Goal: Information Seeking & Learning: Find contact information

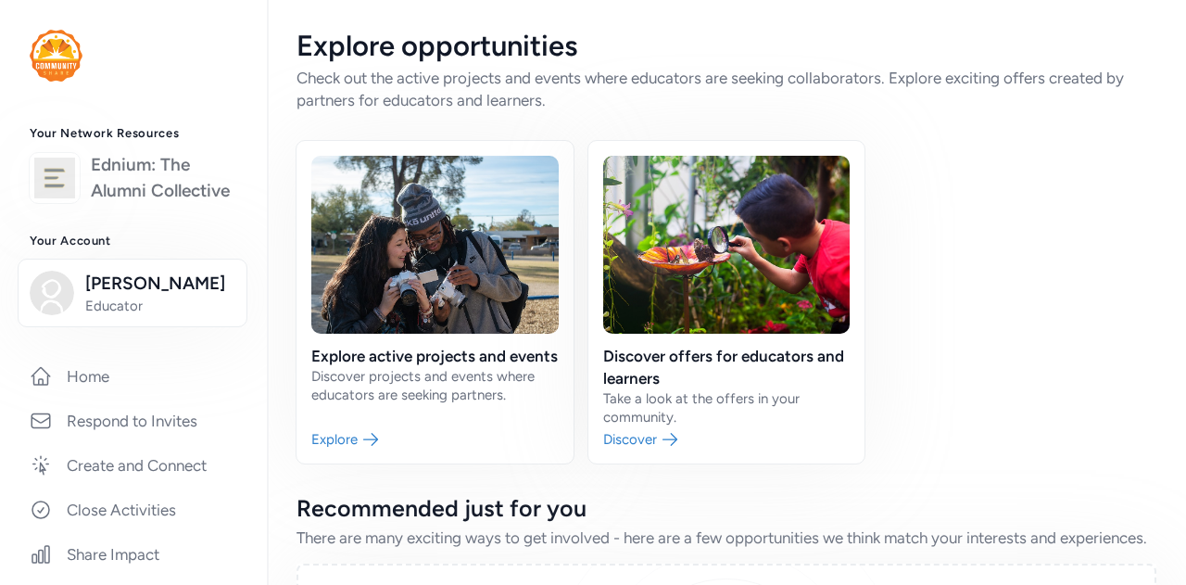
scroll to position [93, 0]
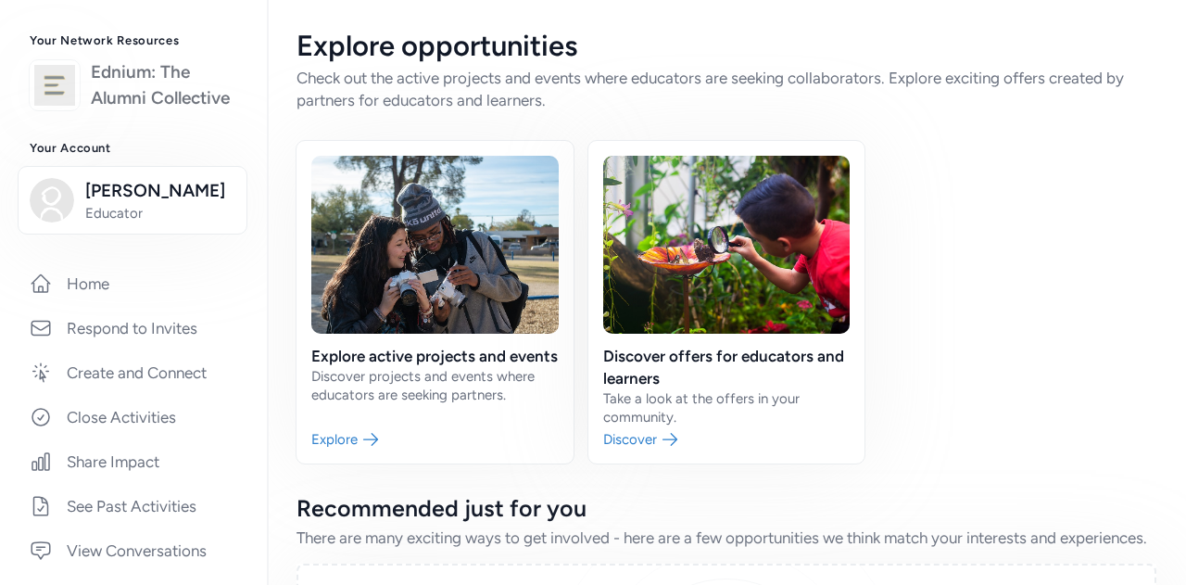
click at [131, 101] on link "Ednium: The Alumni Collective" at bounding box center [164, 85] width 146 height 52
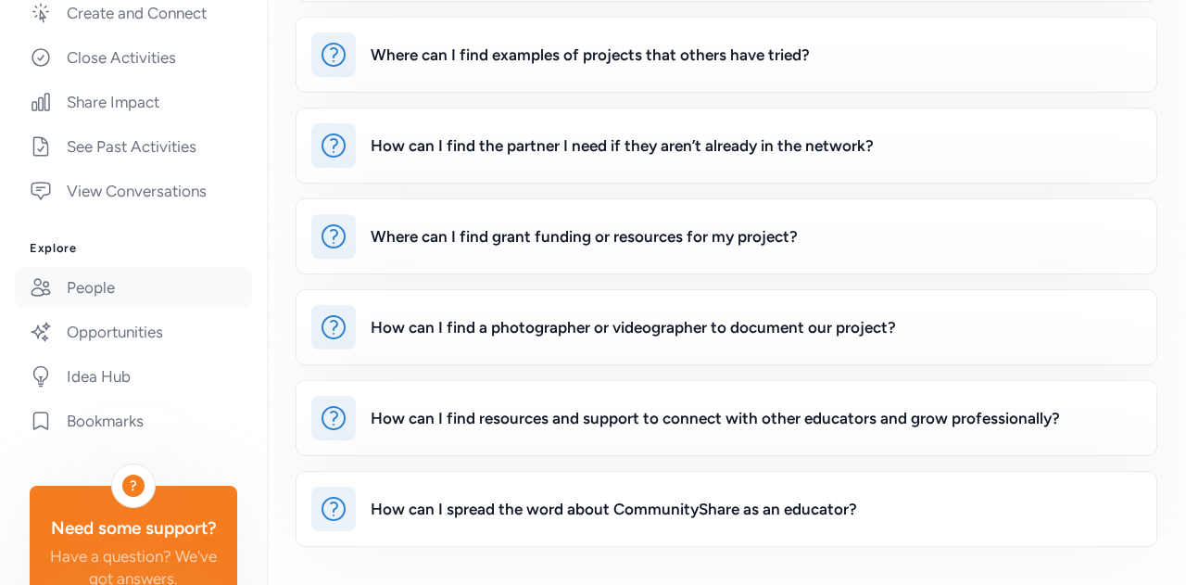
scroll to position [556, 0]
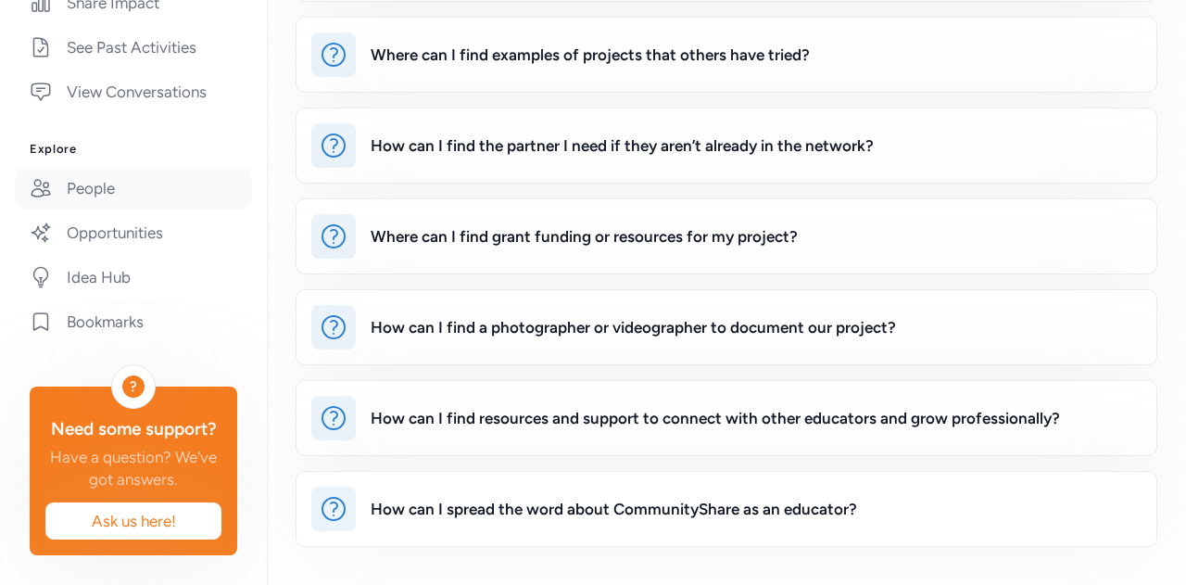
click at [90, 197] on link "People" at bounding box center [133, 188] width 237 height 41
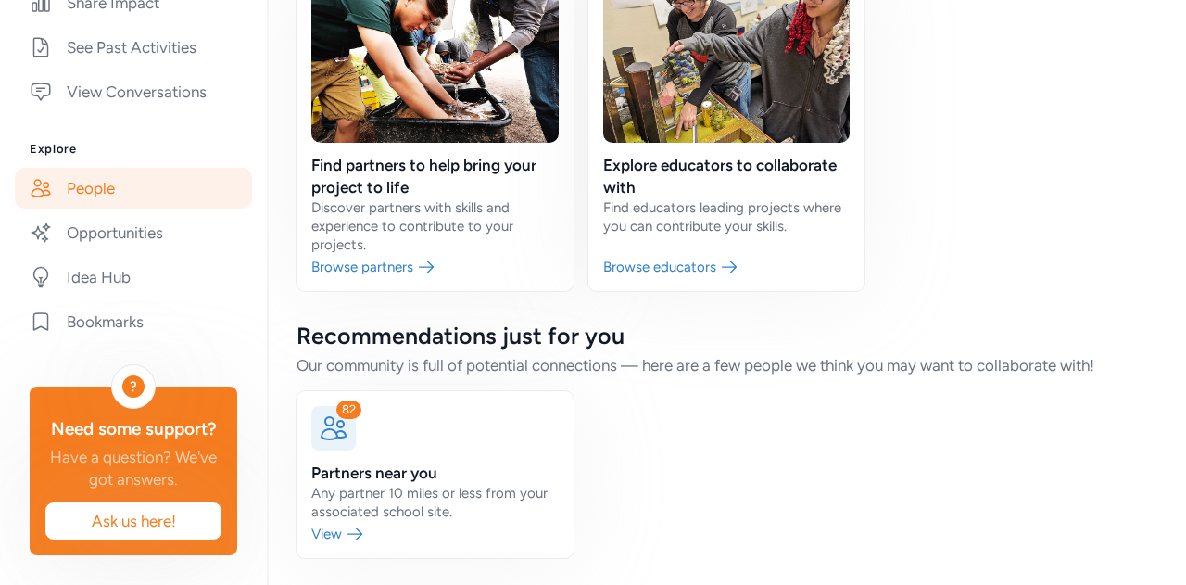
scroll to position [192, 0]
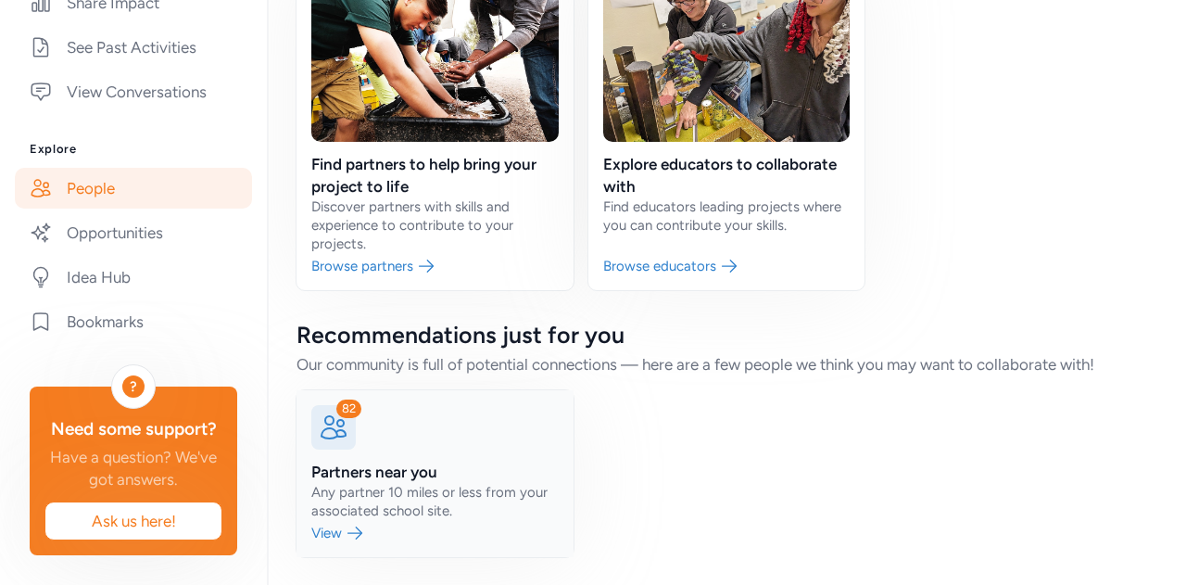
click at [346, 531] on link at bounding box center [434, 473] width 277 height 167
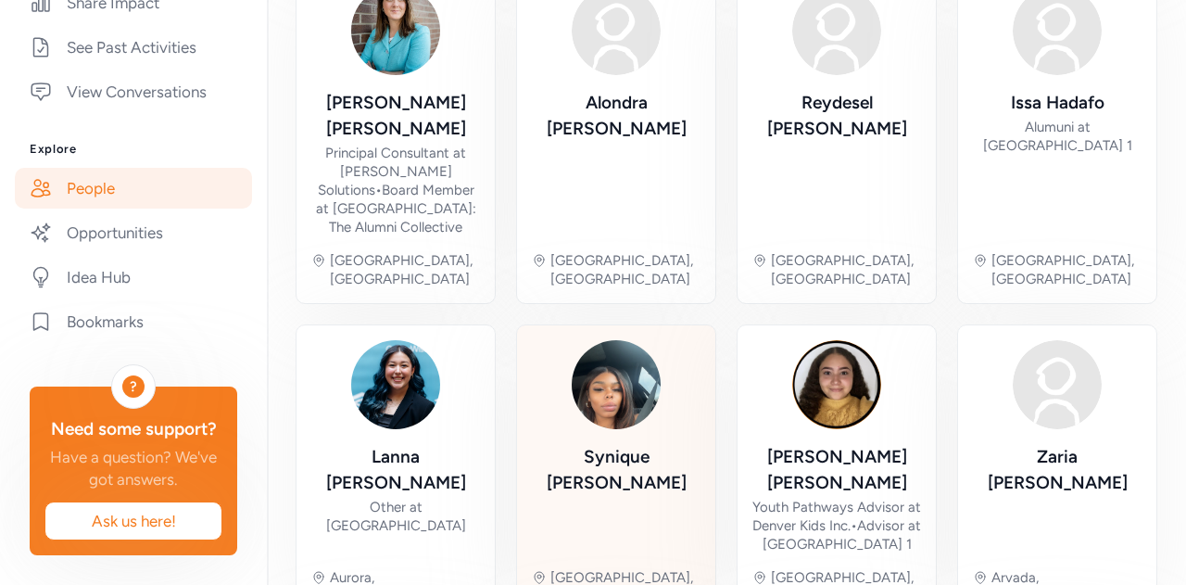
scroll to position [655, 0]
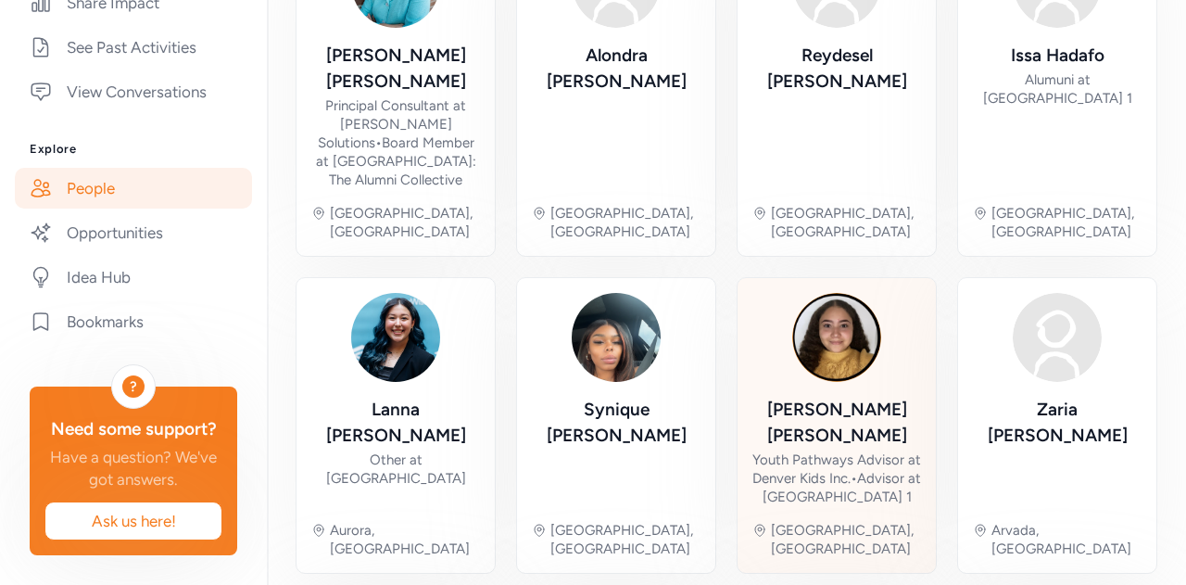
click at [827, 450] on div "Youth Pathways Advisor at Denver Kids Inc. • Advisor at [GEOGRAPHIC_DATA] 1" at bounding box center [836, 478] width 169 height 56
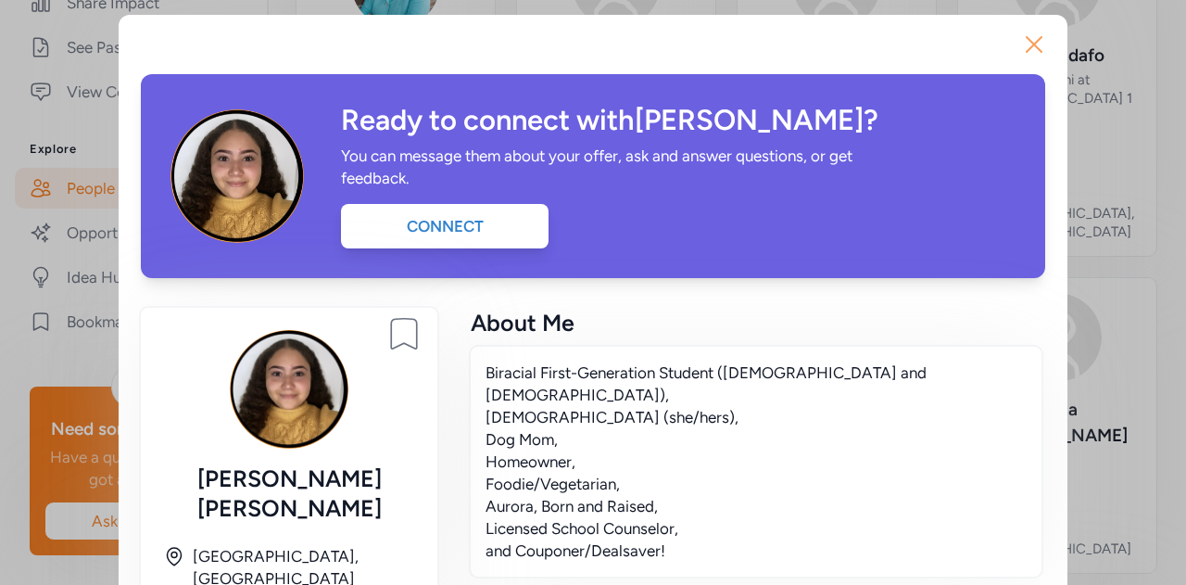
click at [1032, 41] on icon "button" at bounding box center [1034, 45] width 30 height 30
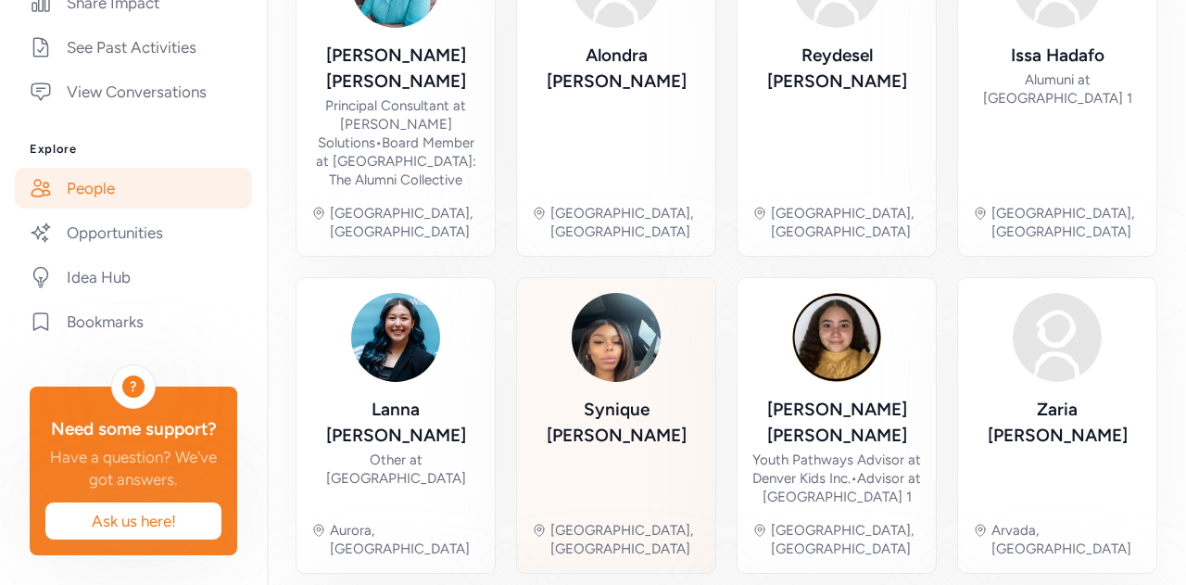
click at [577, 396] on div "Synique [PERSON_NAME]" at bounding box center [616, 450] width 169 height 109
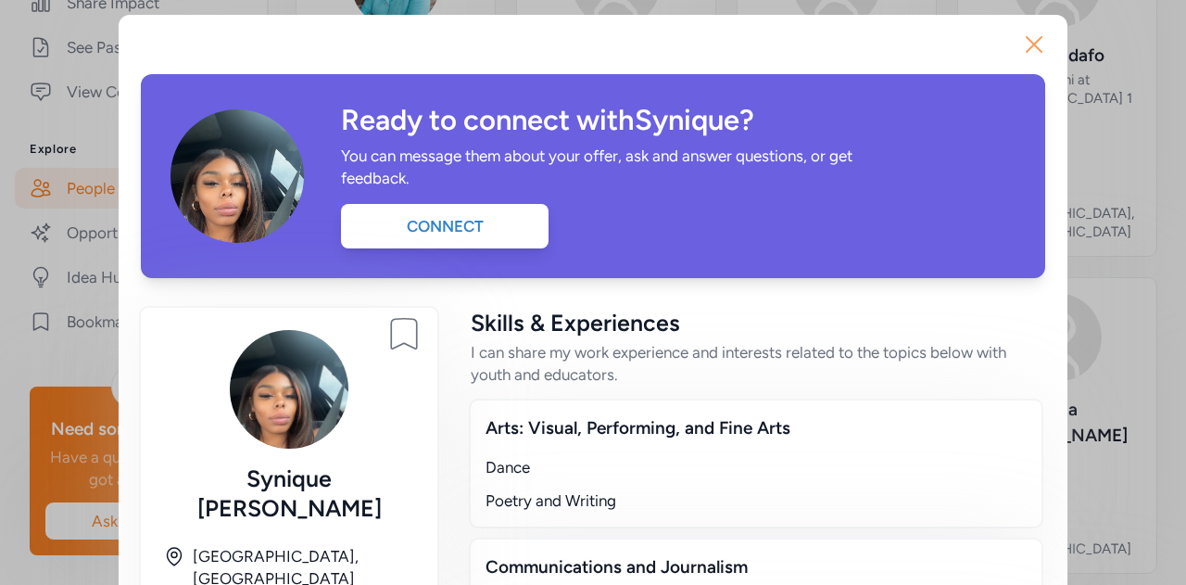
click at [1019, 36] on icon "button" at bounding box center [1034, 45] width 30 height 30
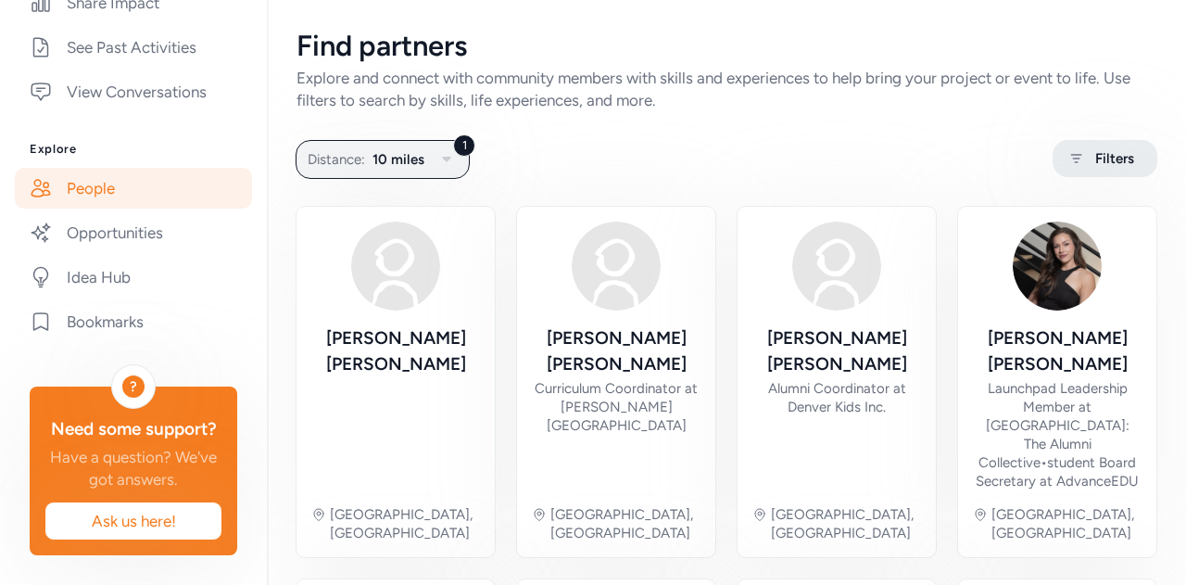
click at [1095, 150] on span "Filters" at bounding box center [1114, 158] width 39 height 22
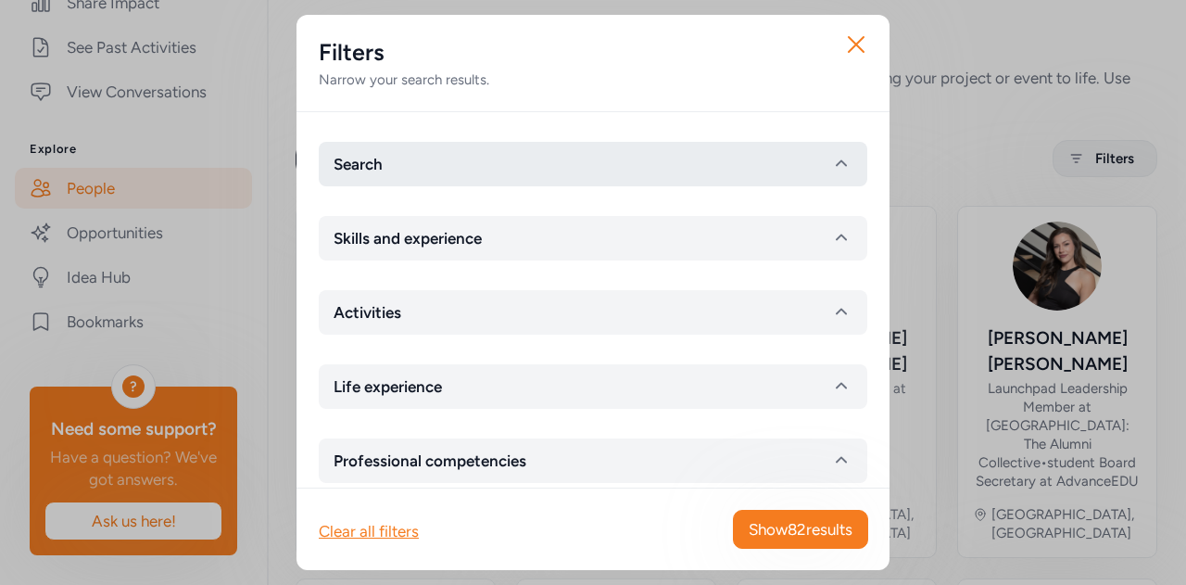
click at [460, 158] on button "Search" at bounding box center [593, 164] width 548 height 44
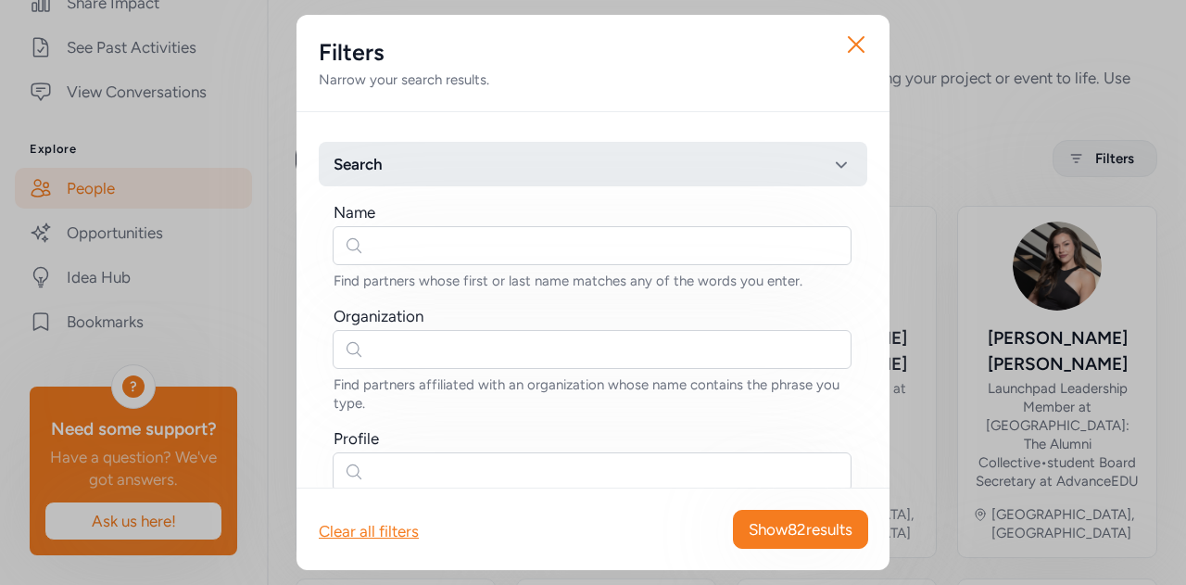
click at [460, 158] on button "Search" at bounding box center [593, 164] width 548 height 44
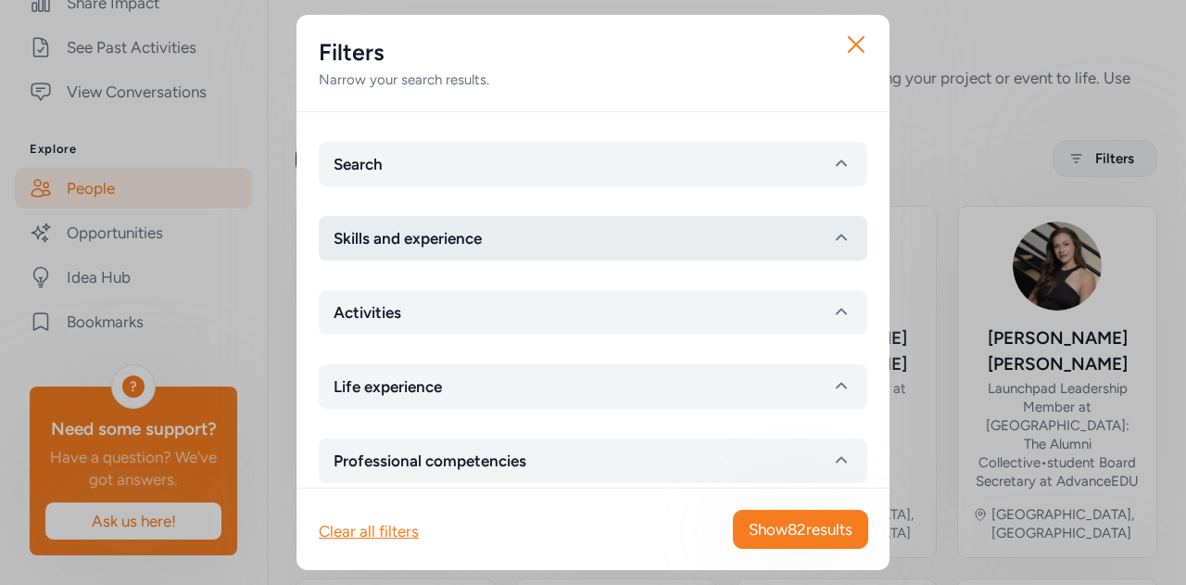
click at [450, 241] on span "Skills and experience" at bounding box center [407, 238] width 148 height 22
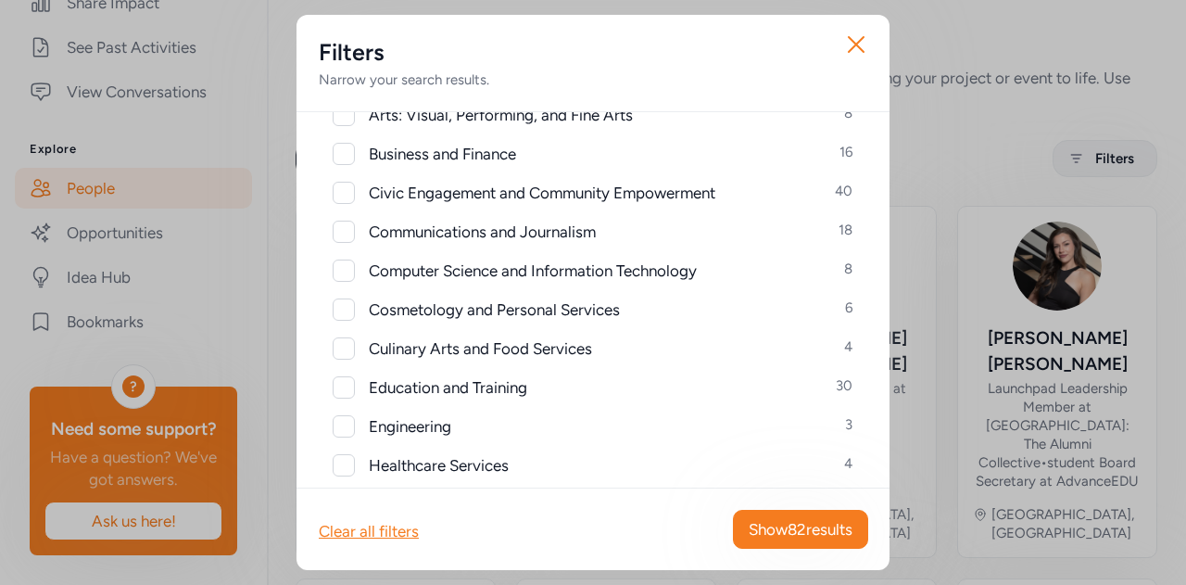
scroll to position [278, 0]
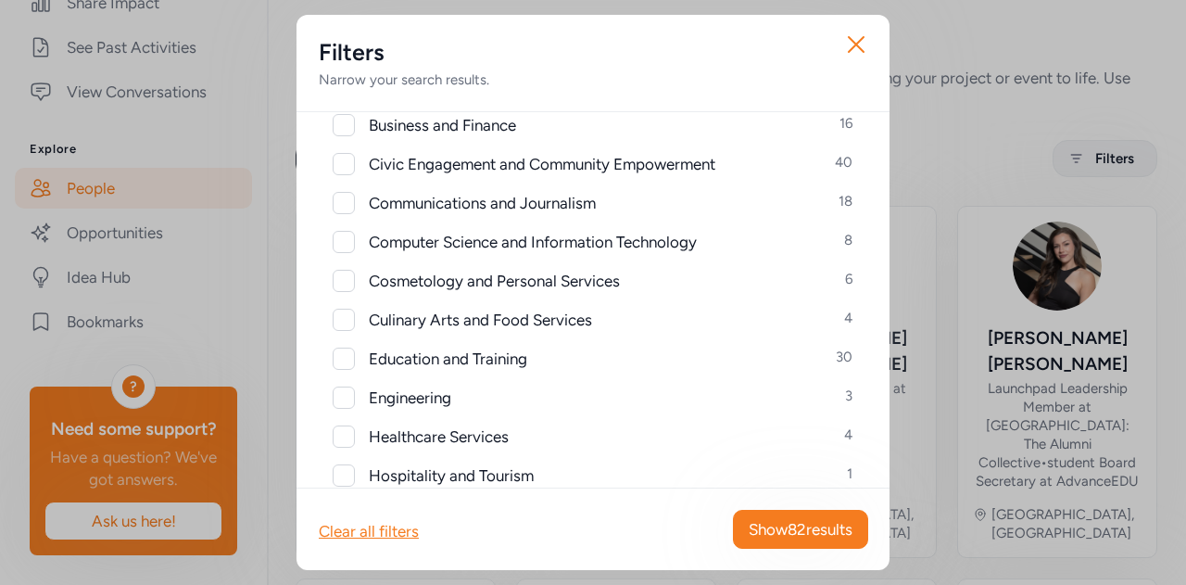
click at [347, 279] on div at bounding box center [344, 281] width 22 height 22
checkbox input "true"
click at [820, 527] on span "Show 6 results" at bounding box center [805, 529] width 94 height 22
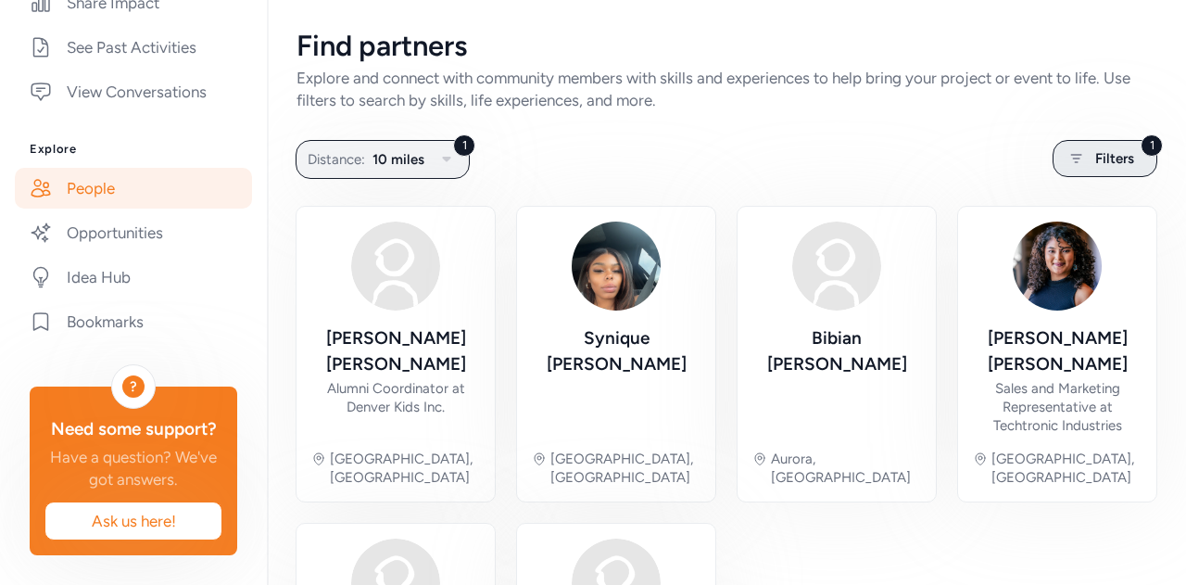
click at [1119, 157] on span "Filters" at bounding box center [1114, 158] width 39 height 22
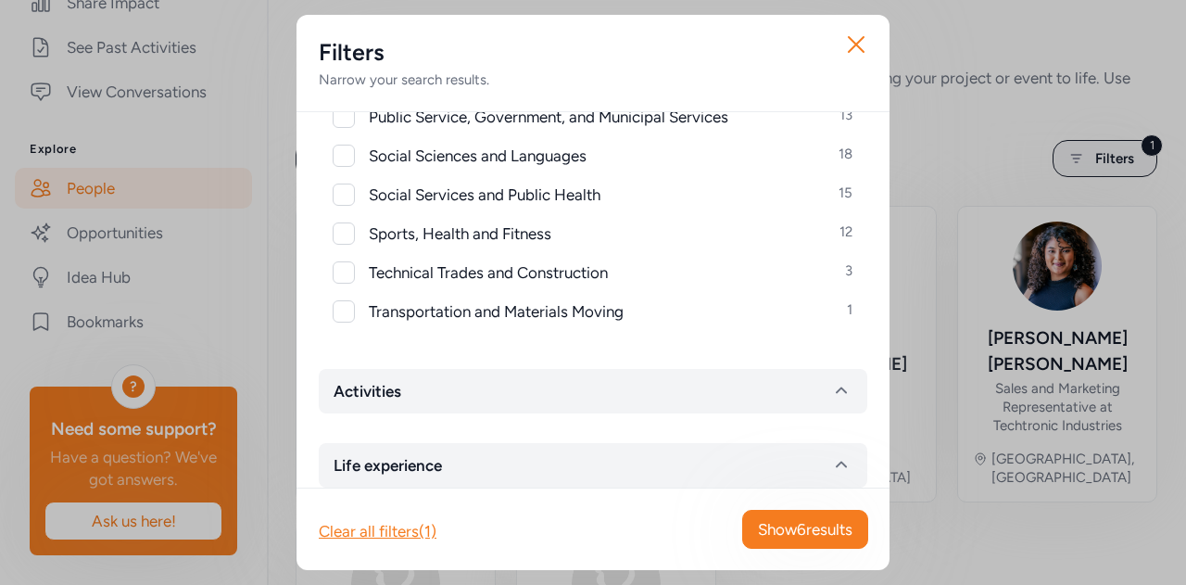
scroll to position [926, 0]
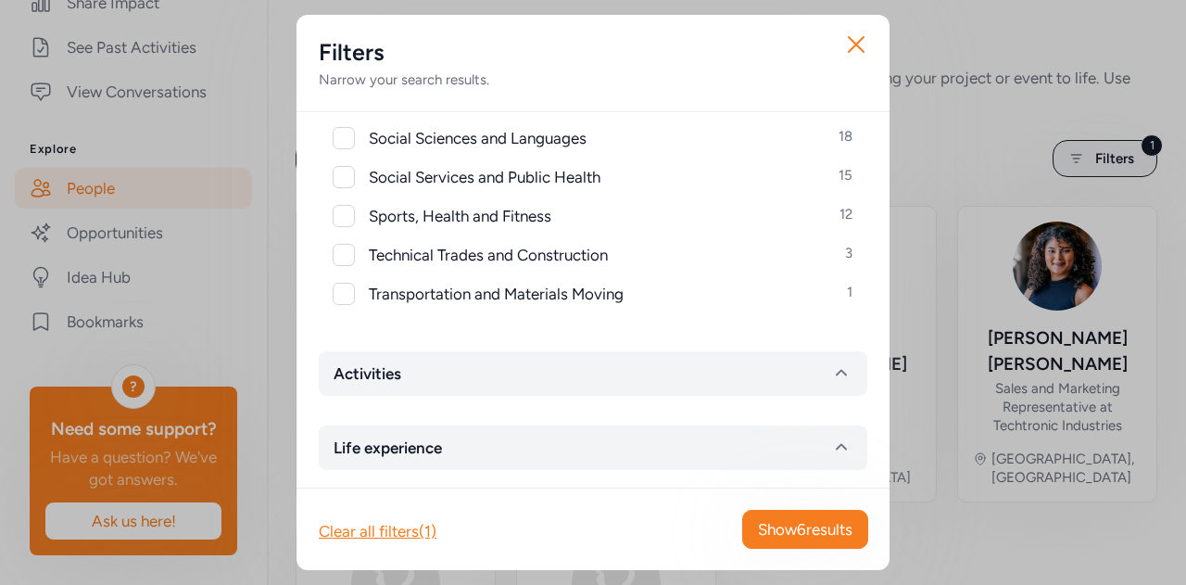
click at [345, 257] on div at bounding box center [344, 255] width 22 height 22
checkbox input "true"
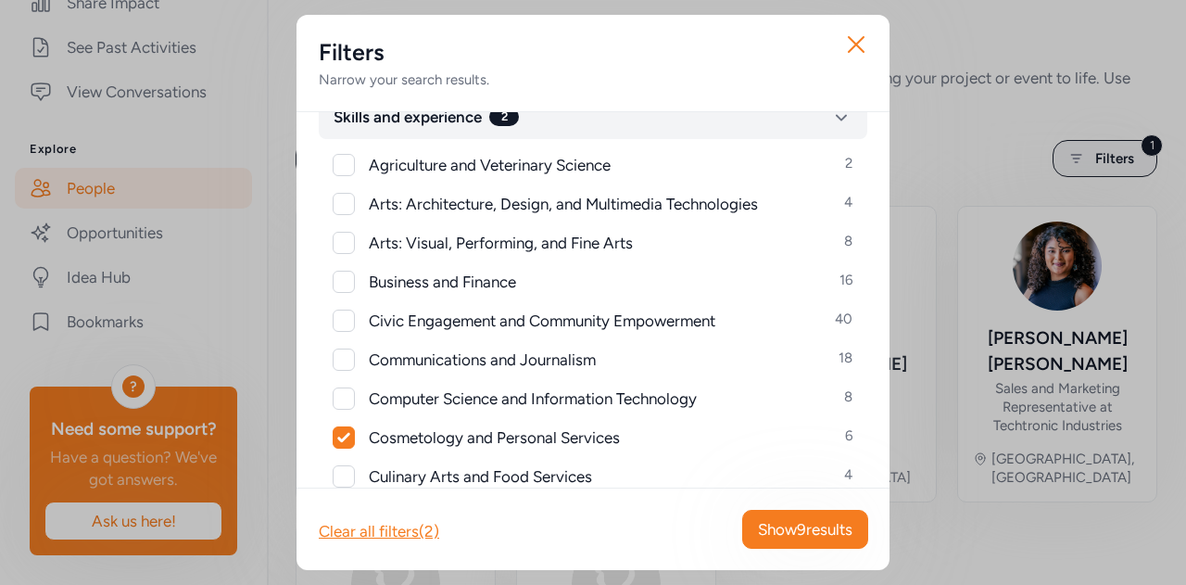
scroll to position [93, 0]
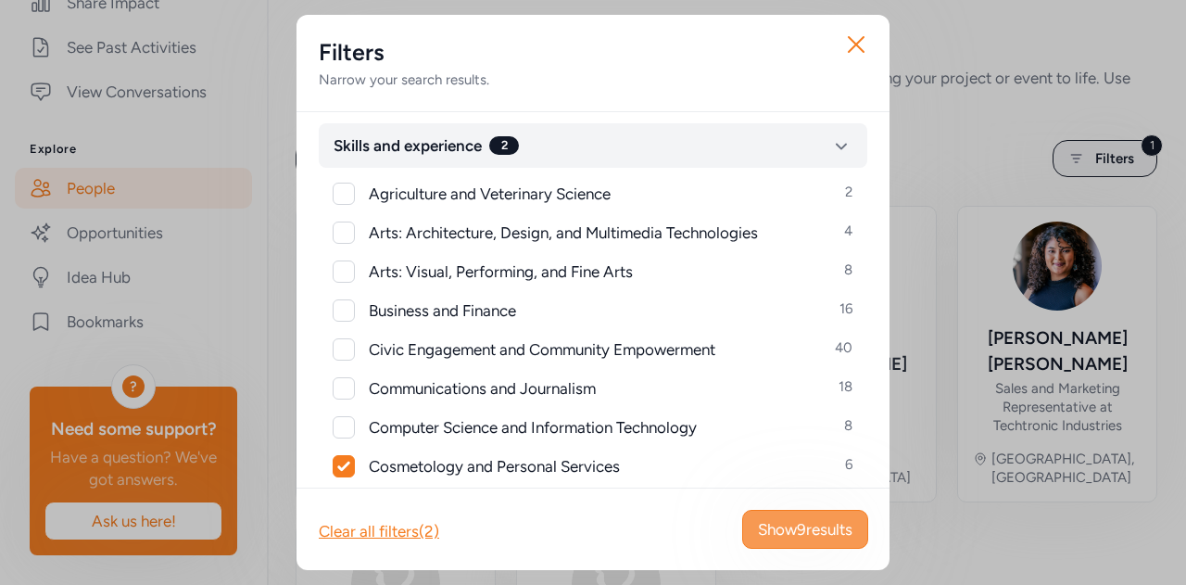
click at [834, 529] on span "Show 9 results" at bounding box center [805, 529] width 94 height 22
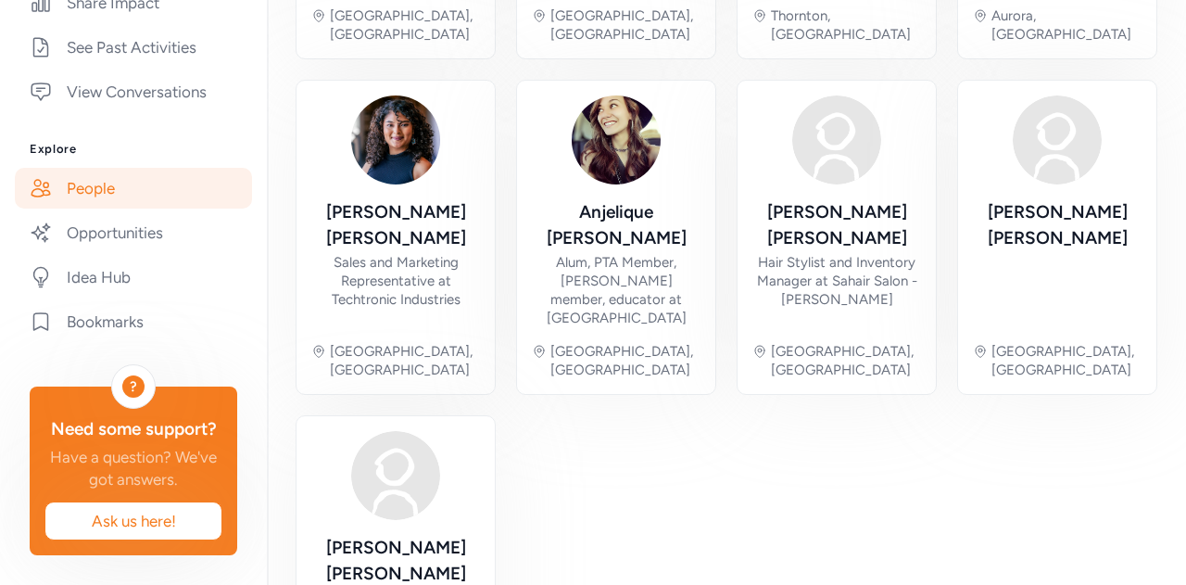
scroll to position [463, 0]
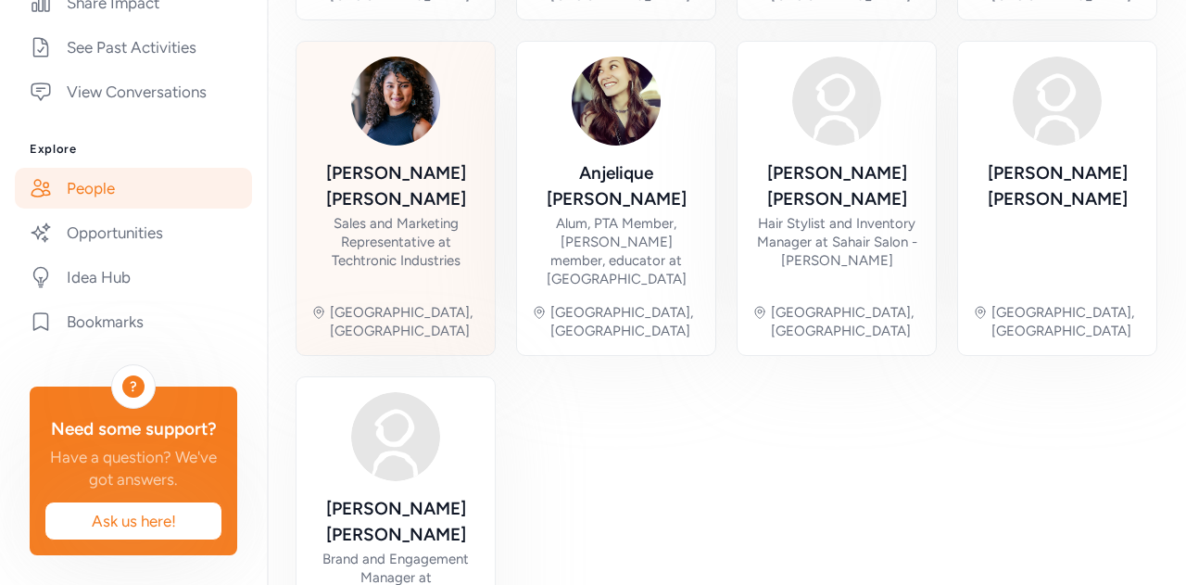
click at [400, 214] on div "Sales and Marketing Representative at Techtronic Industries" at bounding box center [395, 242] width 169 height 56
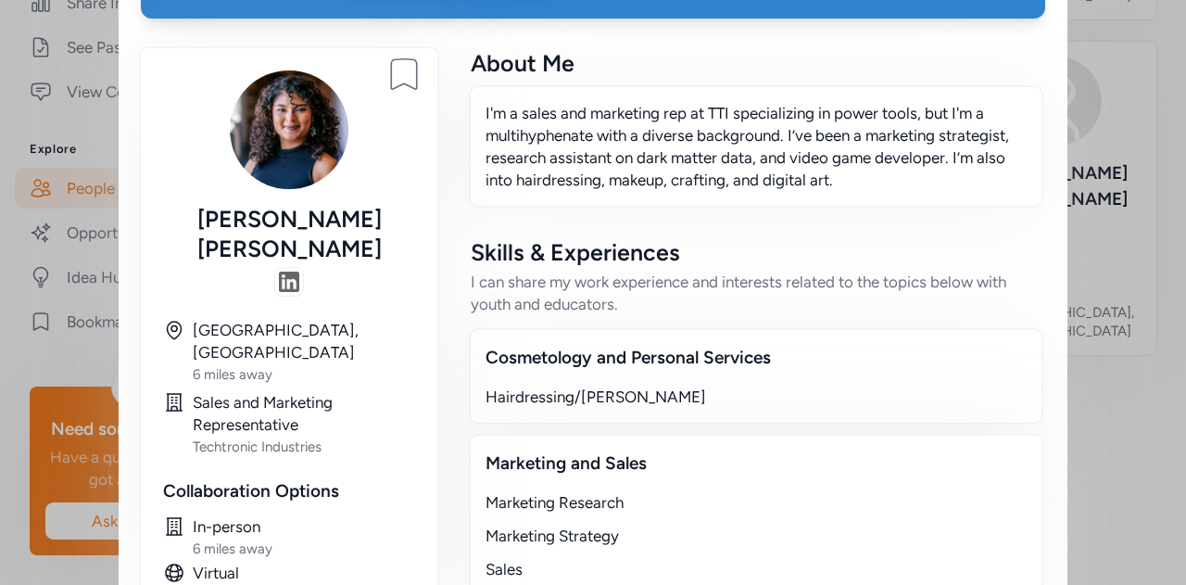
scroll to position [204, 0]
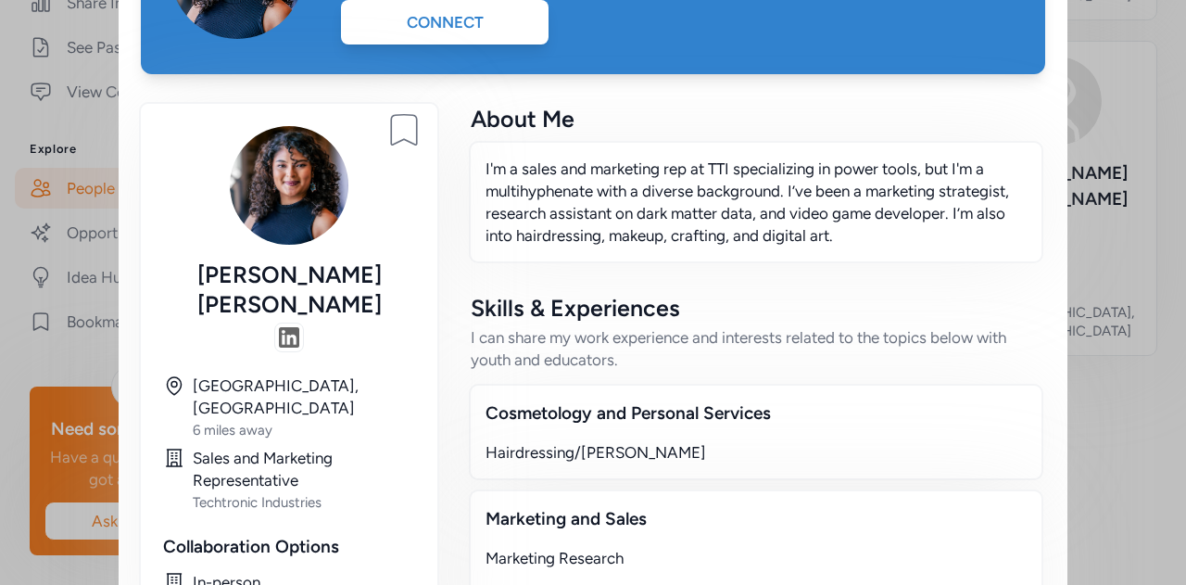
click at [552, 218] on p "I'm a sales and marketing rep at TTI specializing in power tools, but I'm a mul…" at bounding box center [755, 201] width 541 height 89
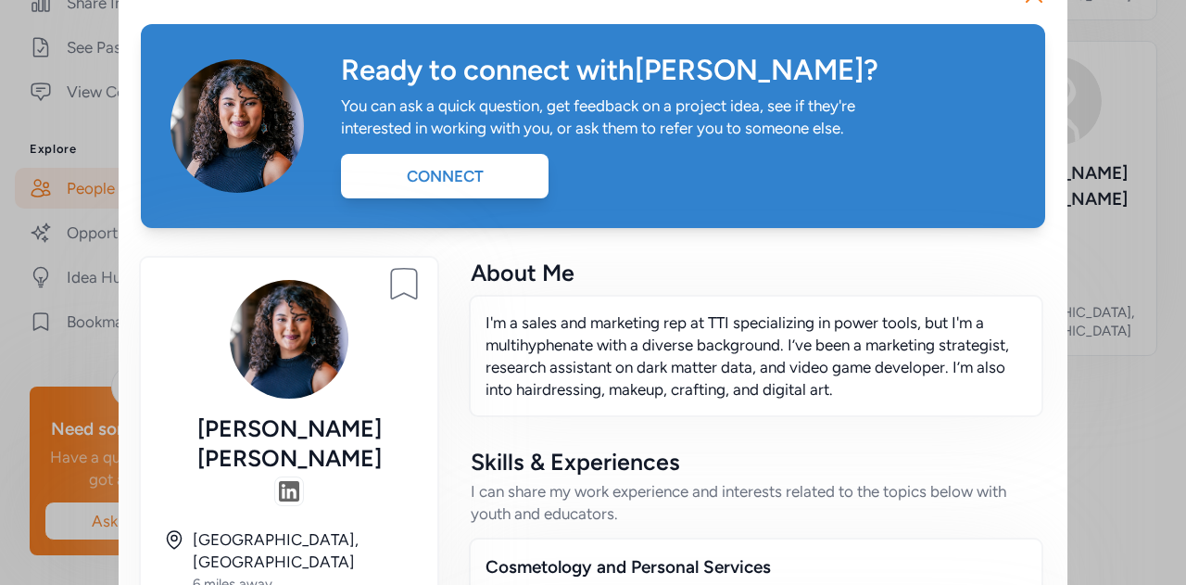
scroll to position [0, 0]
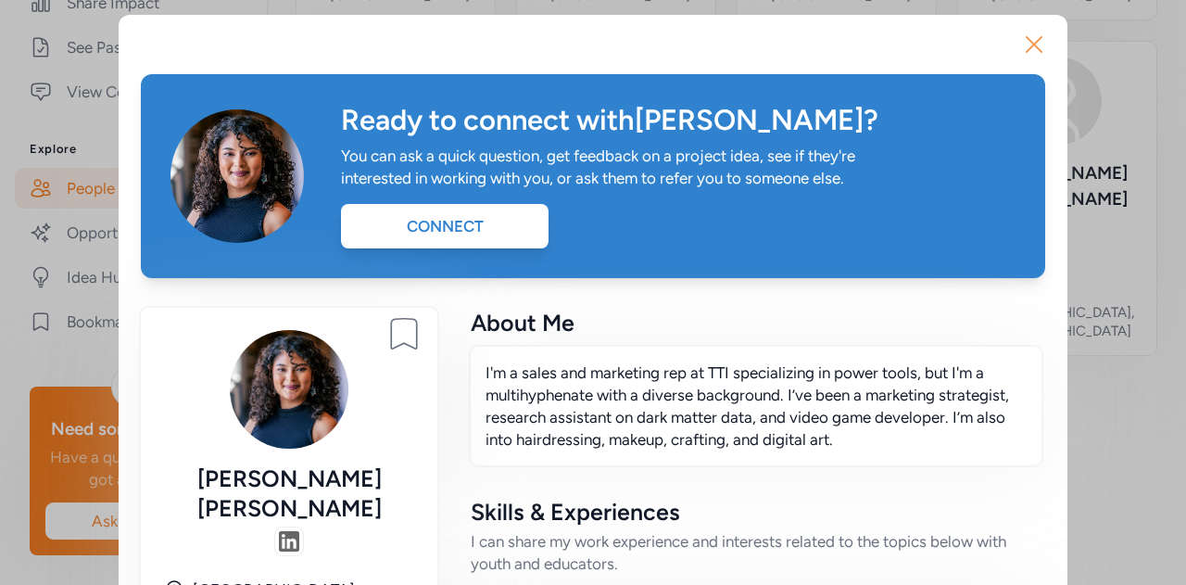
click at [1030, 47] on icon "button" at bounding box center [1033, 44] width 15 height 15
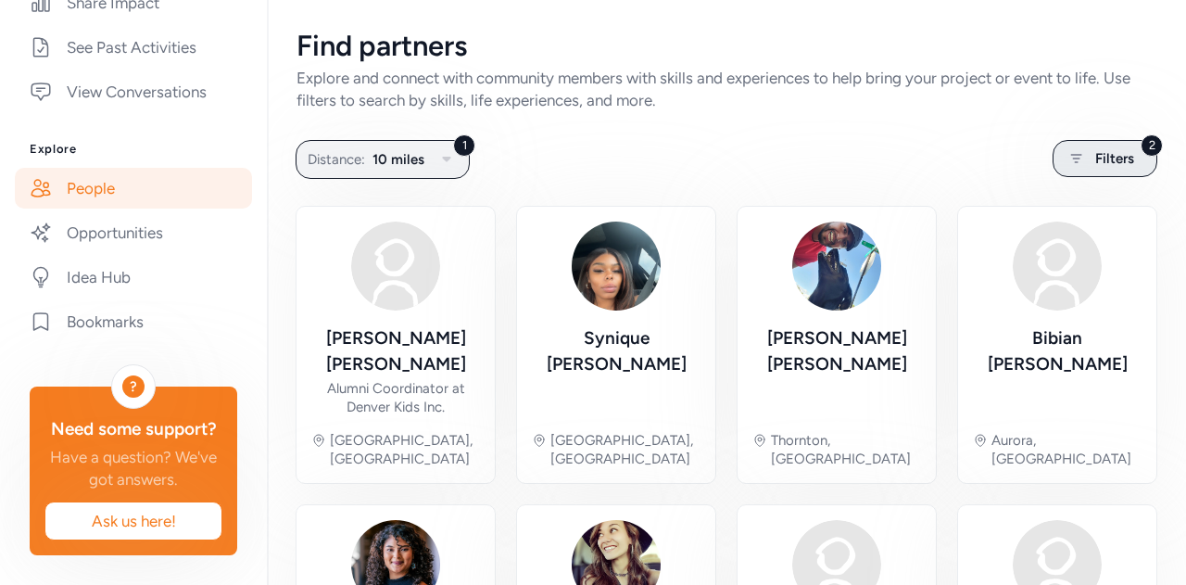
click at [1113, 149] on span "Filters" at bounding box center [1114, 158] width 39 height 22
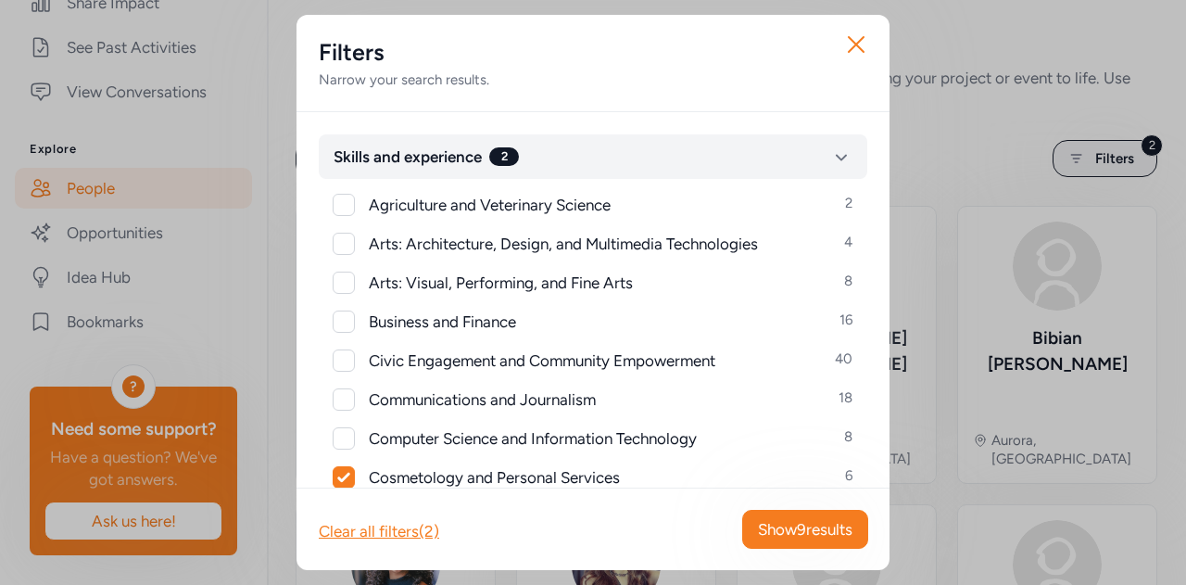
scroll to position [185, 0]
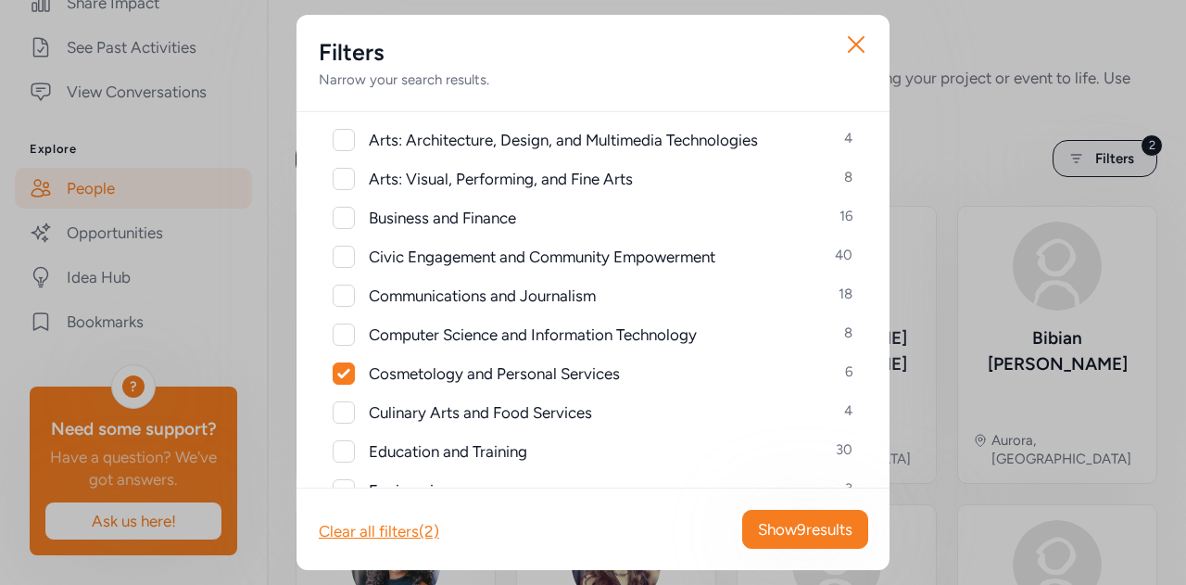
click at [337, 371] on icon at bounding box center [343, 373] width 13 height 11
checkbox input "false"
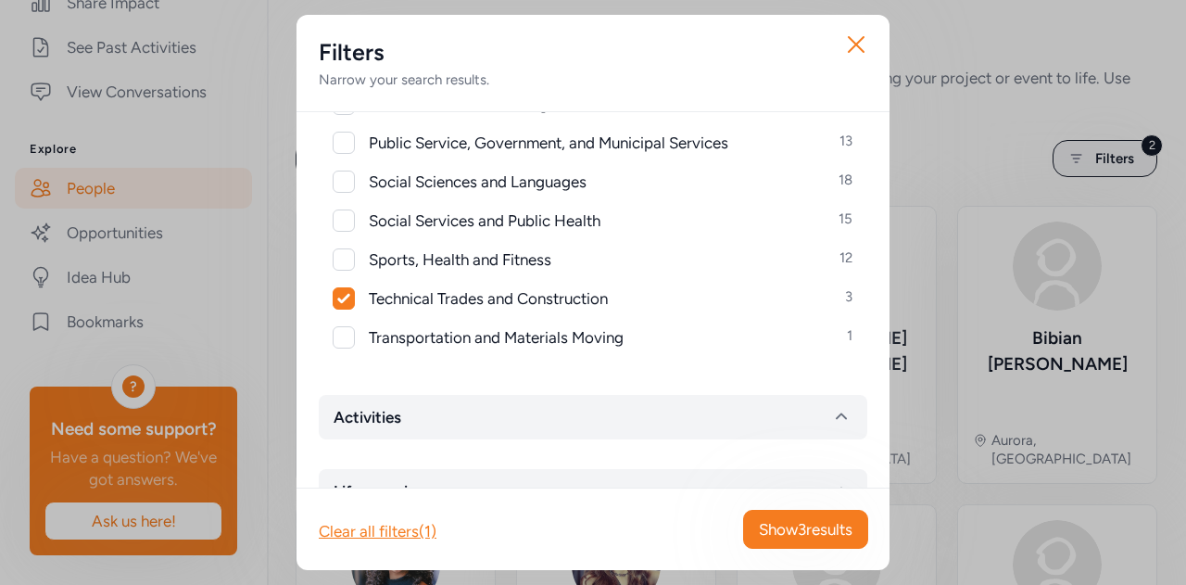
scroll to position [1085, 0]
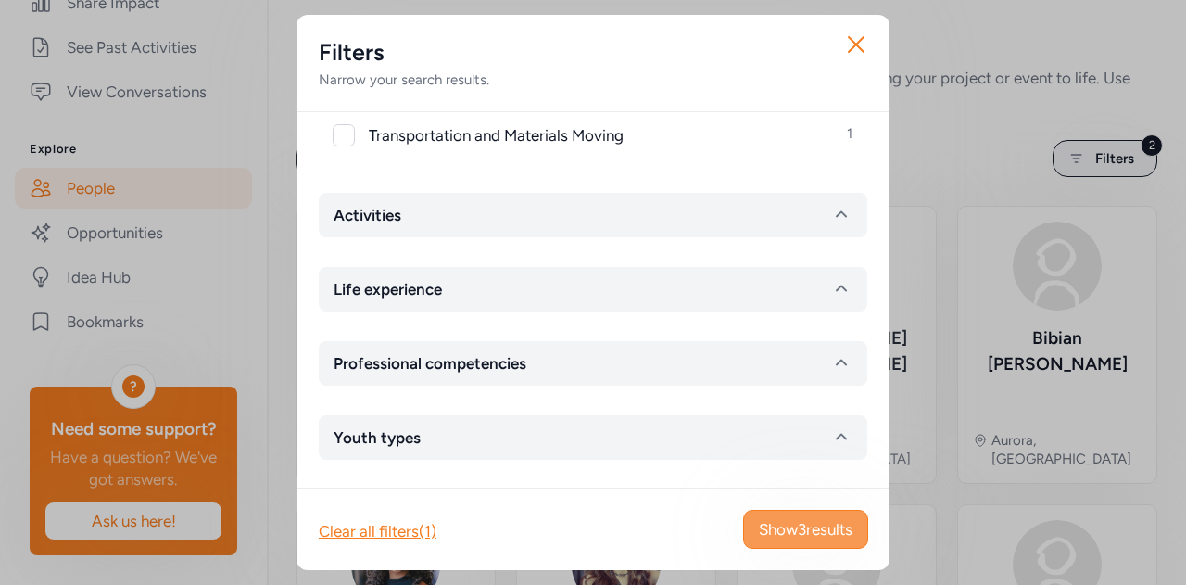
click at [817, 528] on span "Show 3 results" at bounding box center [806, 529] width 94 height 22
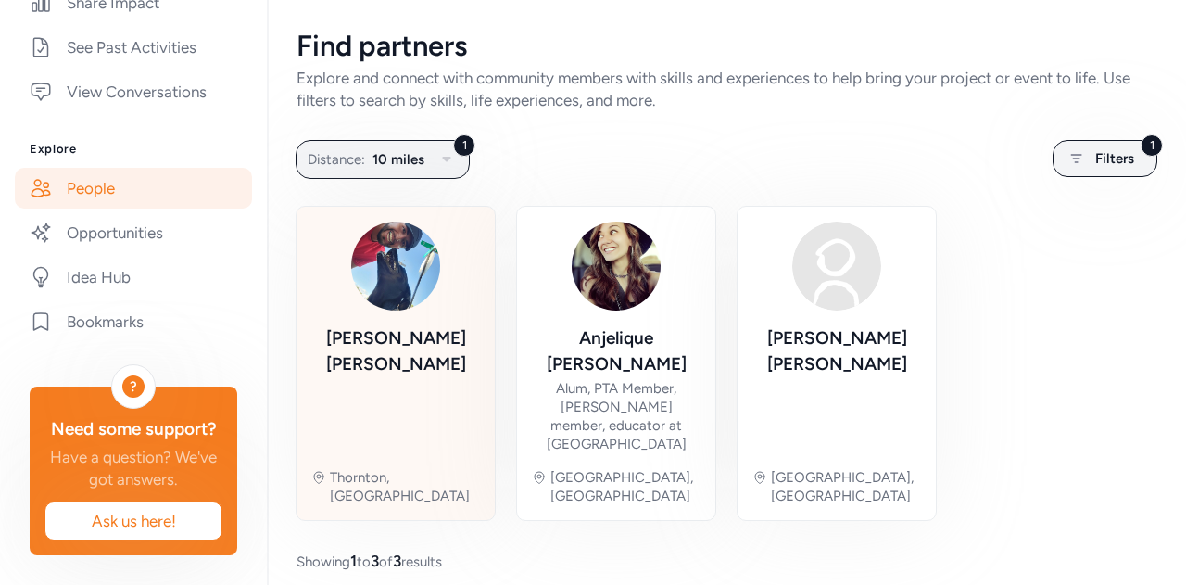
click at [413, 345] on div "[PERSON_NAME]" at bounding box center [395, 351] width 169 height 52
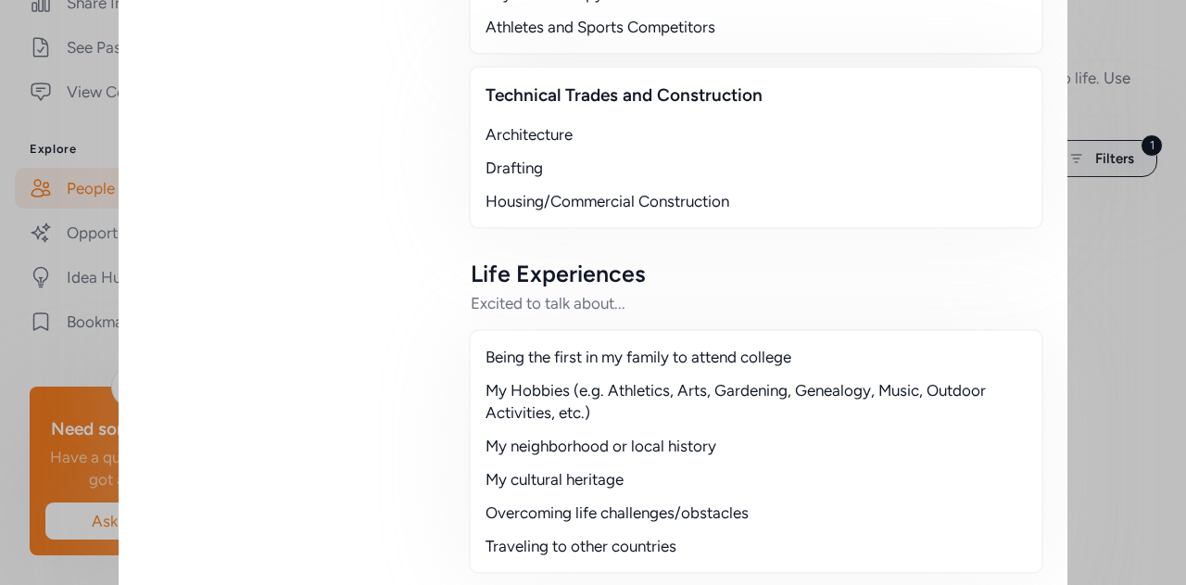
scroll to position [1464, 0]
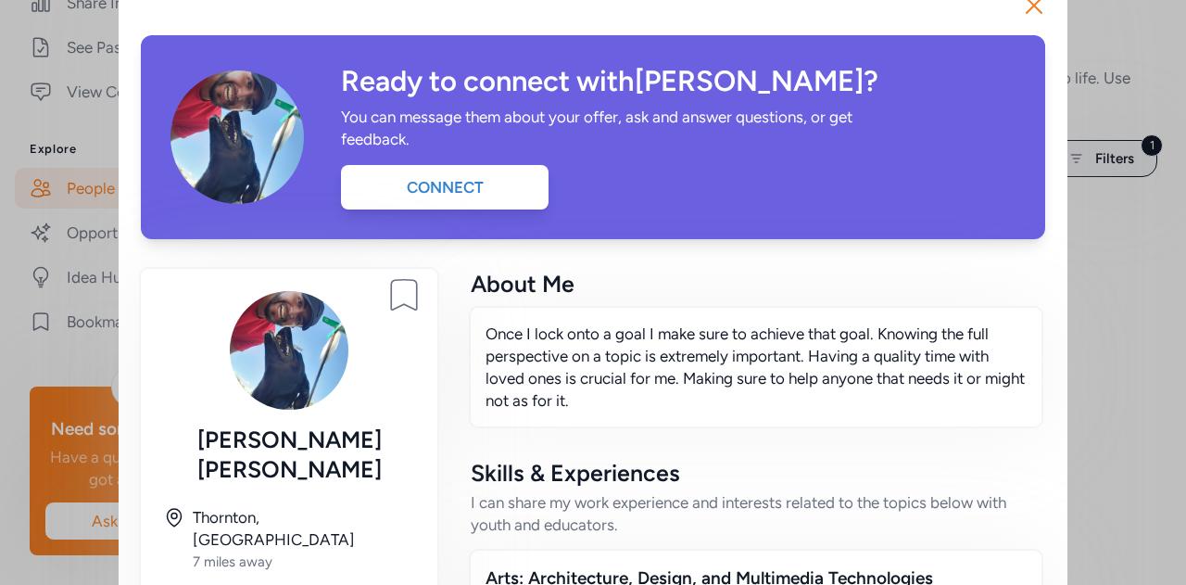
scroll to position [0, 0]
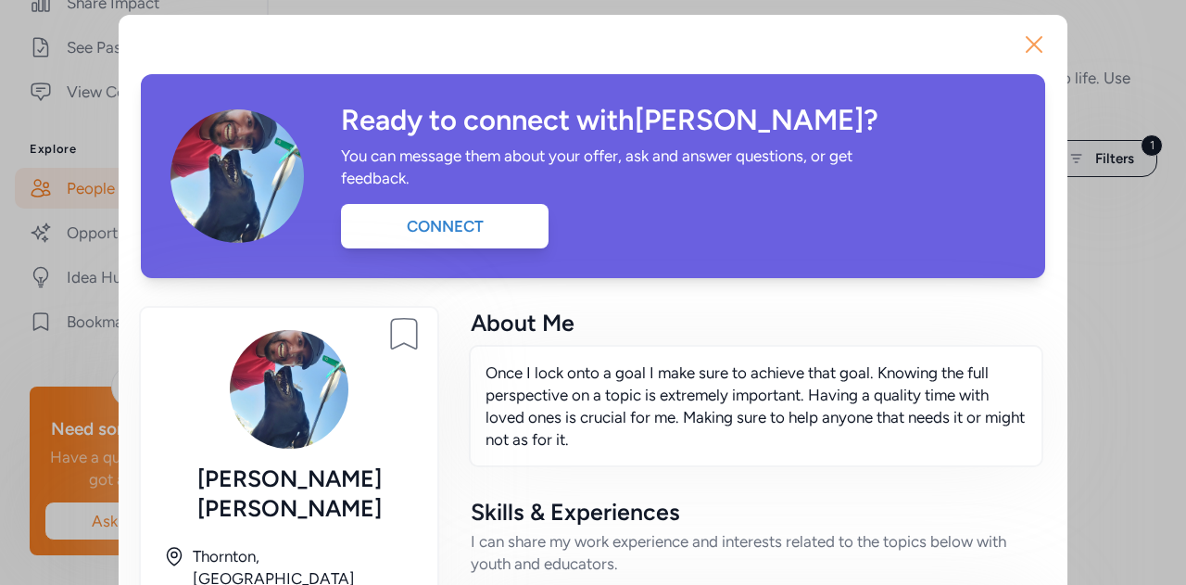
click at [1034, 47] on icon "button" at bounding box center [1034, 45] width 30 height 30
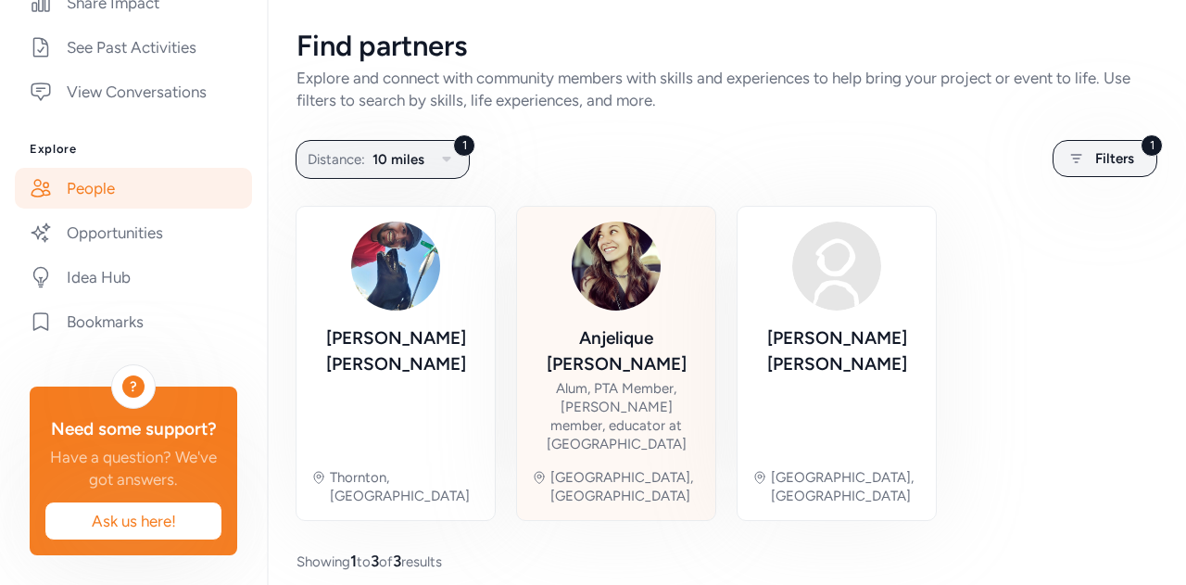
click at [641, 335] on div "[PERSON_NAME]" at bounding box center [616, 351] width 169 height 52
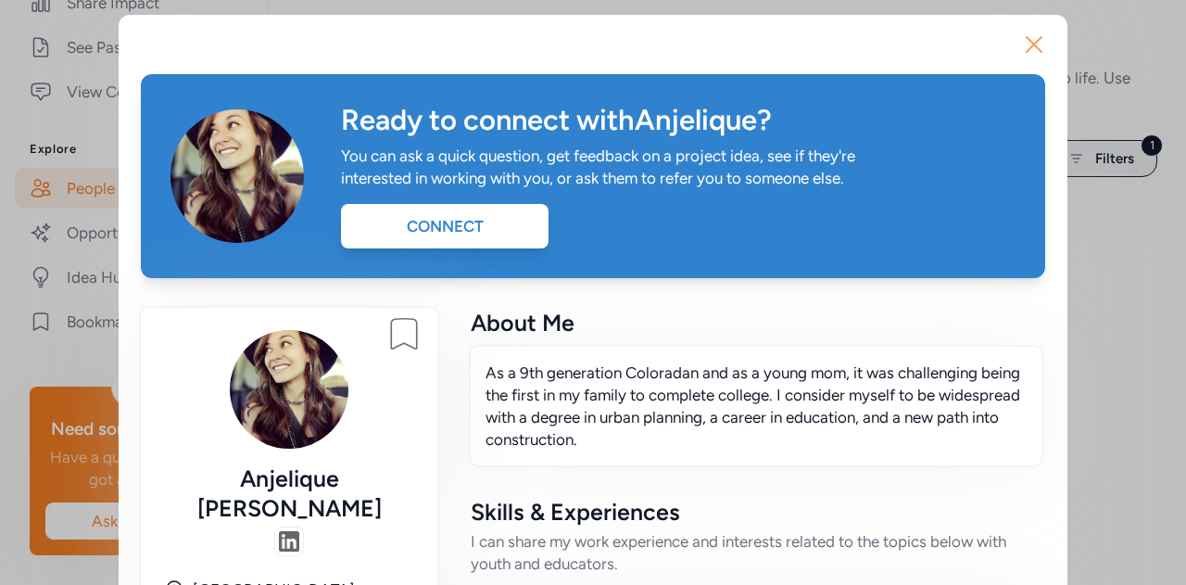
click at [1019, 43] on icon "button" at bounding box center [1034, 45] width 30 height 30
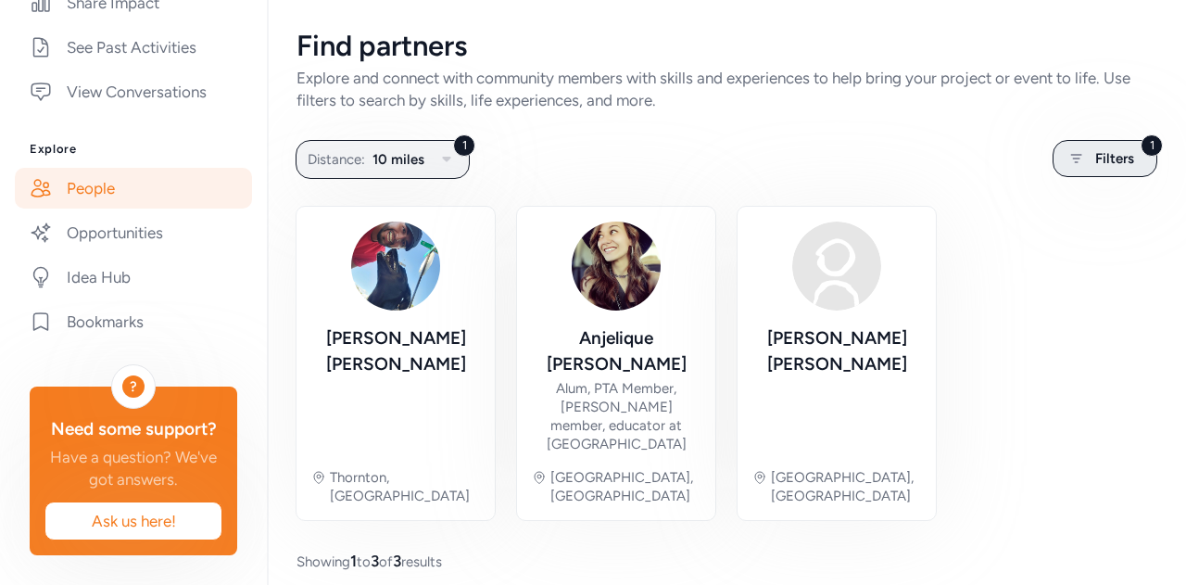
click at [1100, 152] on span "Filters" at bounding box center [1114, 158] width 39 height 22
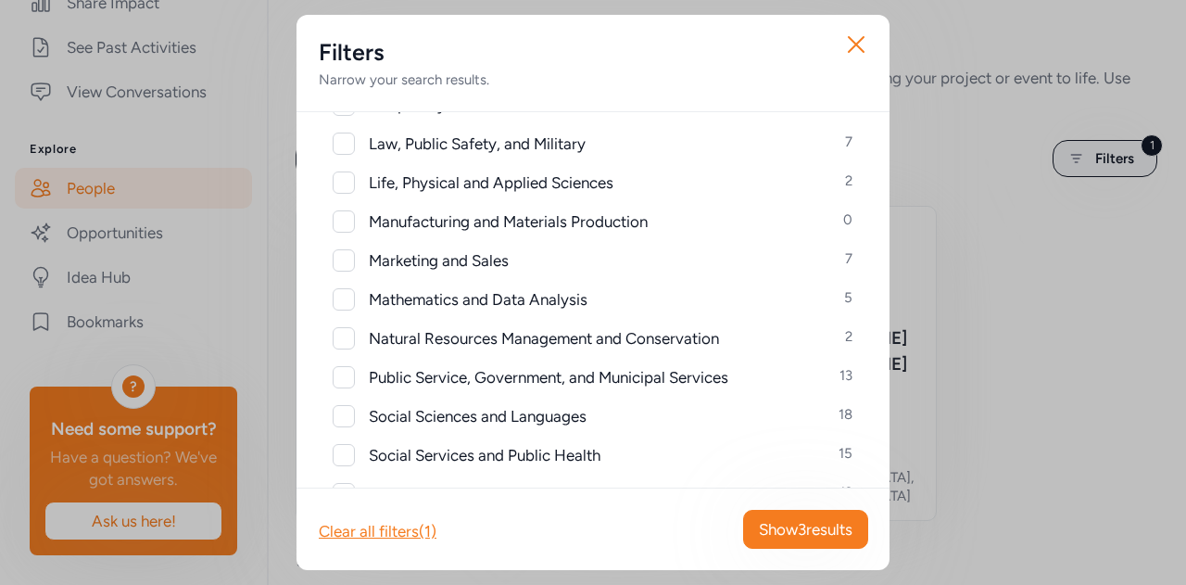
scroll to position [834, 0]
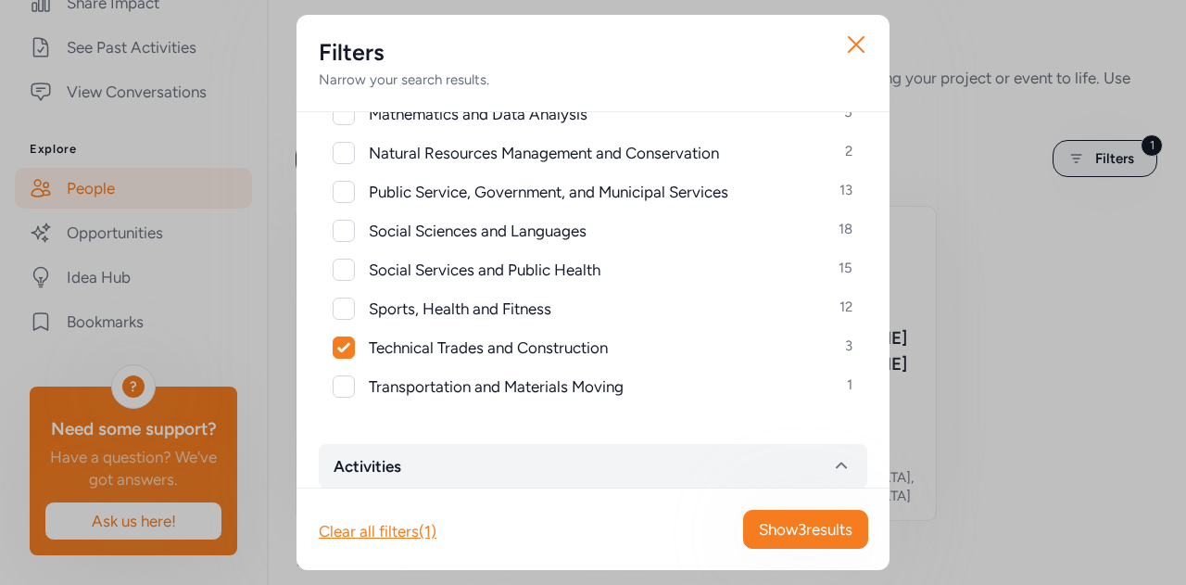
click at [346, 345] on icon at bounding box center [343, 347] width 12 height 9
checkbox input "false"
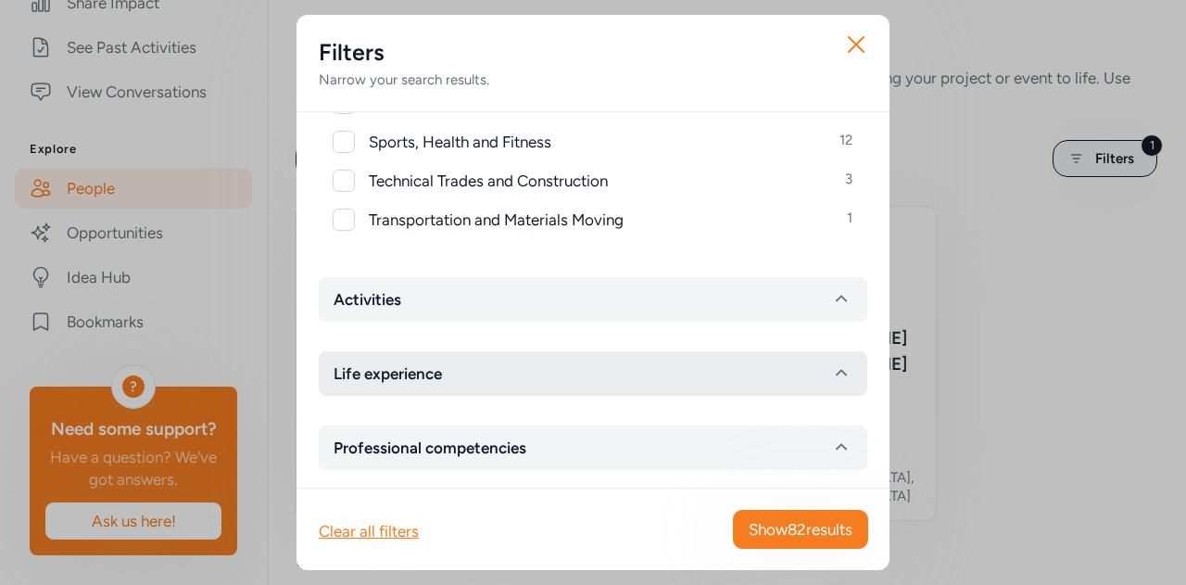
scroll to position [1019, 0]
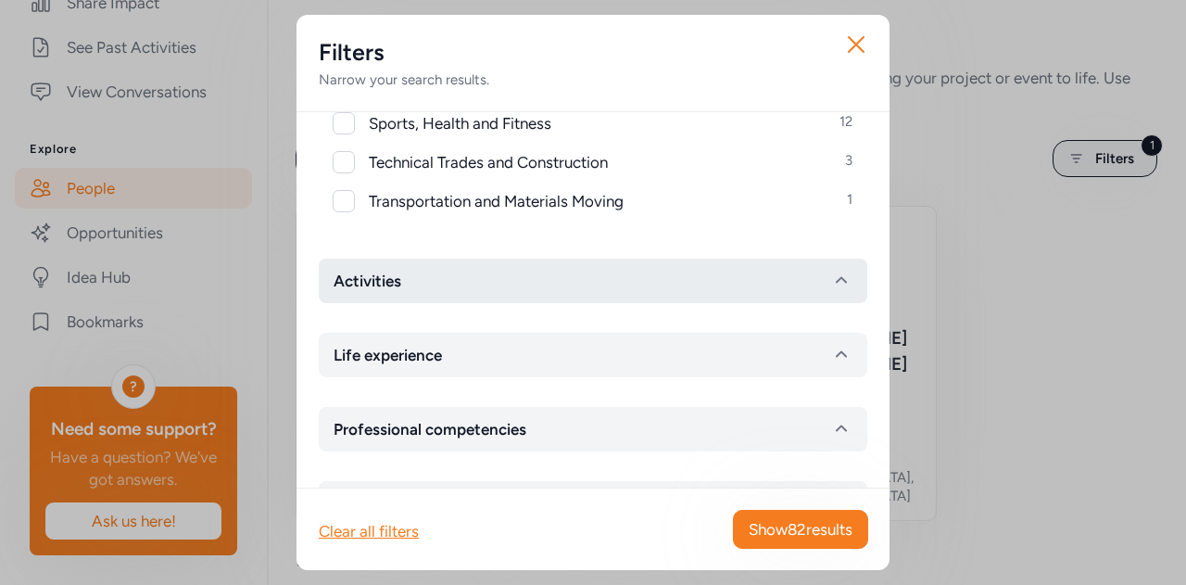
click at [406, 268] on button "Activities" at bounding box center [593, 280] width 548 height 44
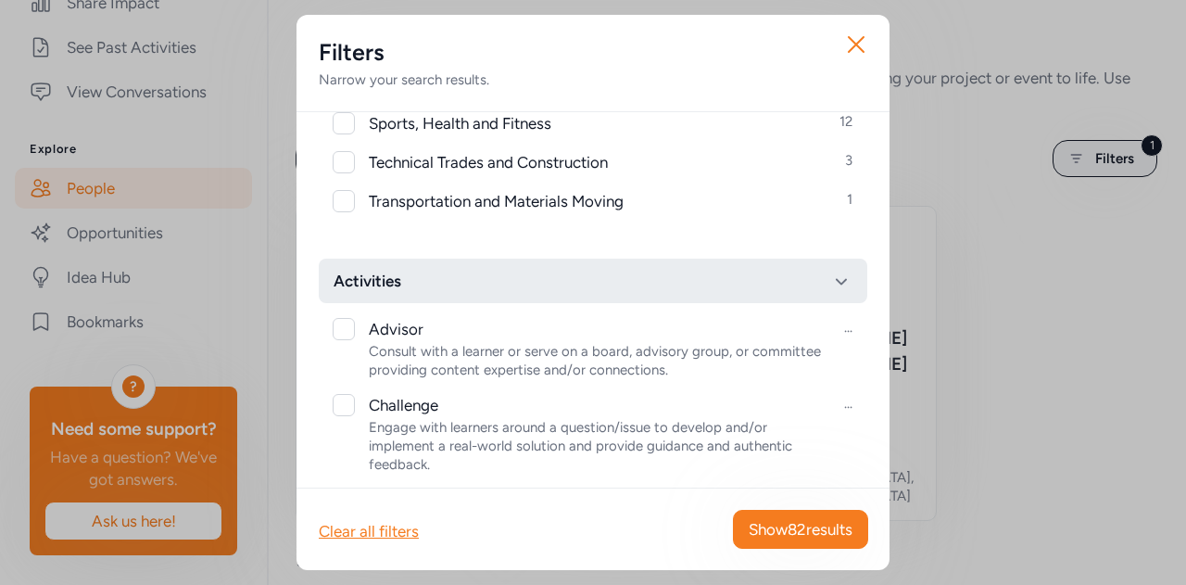
click at [406, 268] on button "Activities" at bounding box center [593, 280] width 548 height 44
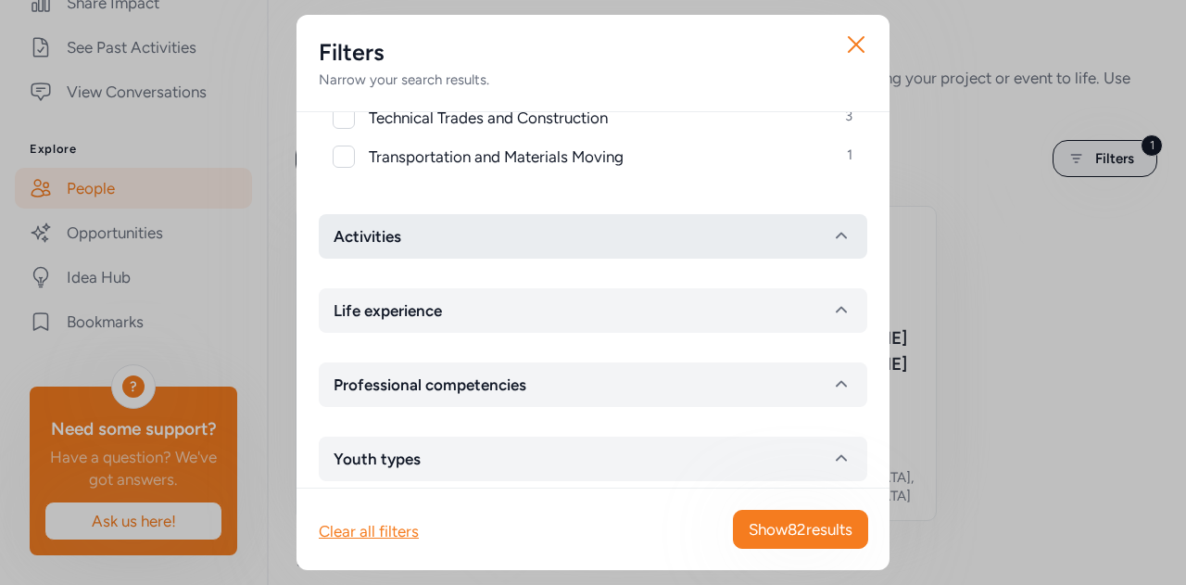
scroll to position [1085, 0]
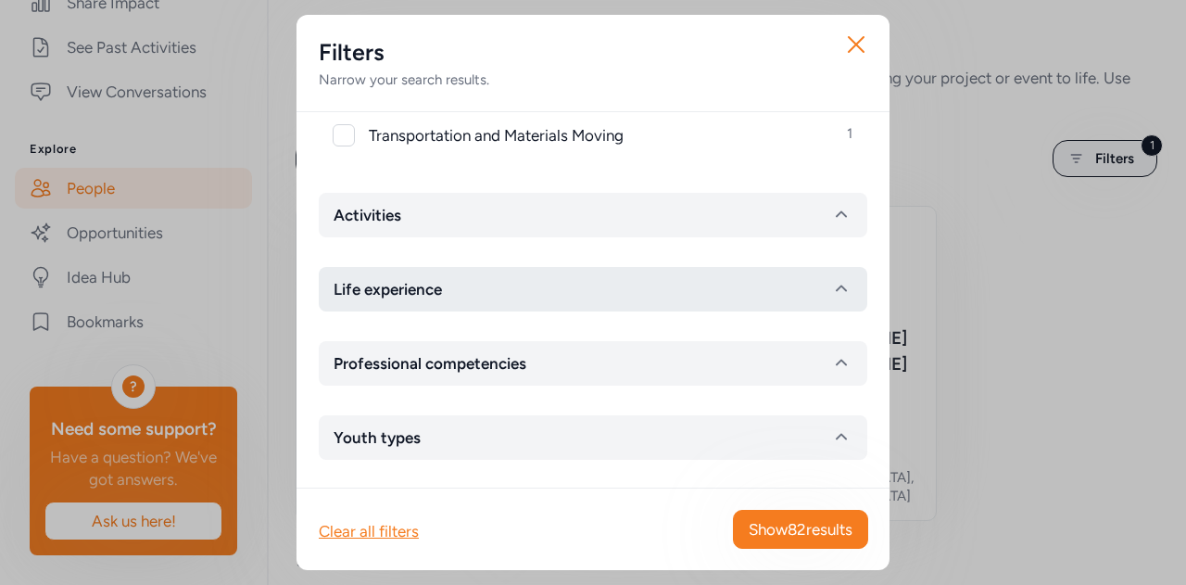
click at [411, 290] on span "Life experience" at bounding box center [387, 289] width 108 height 22
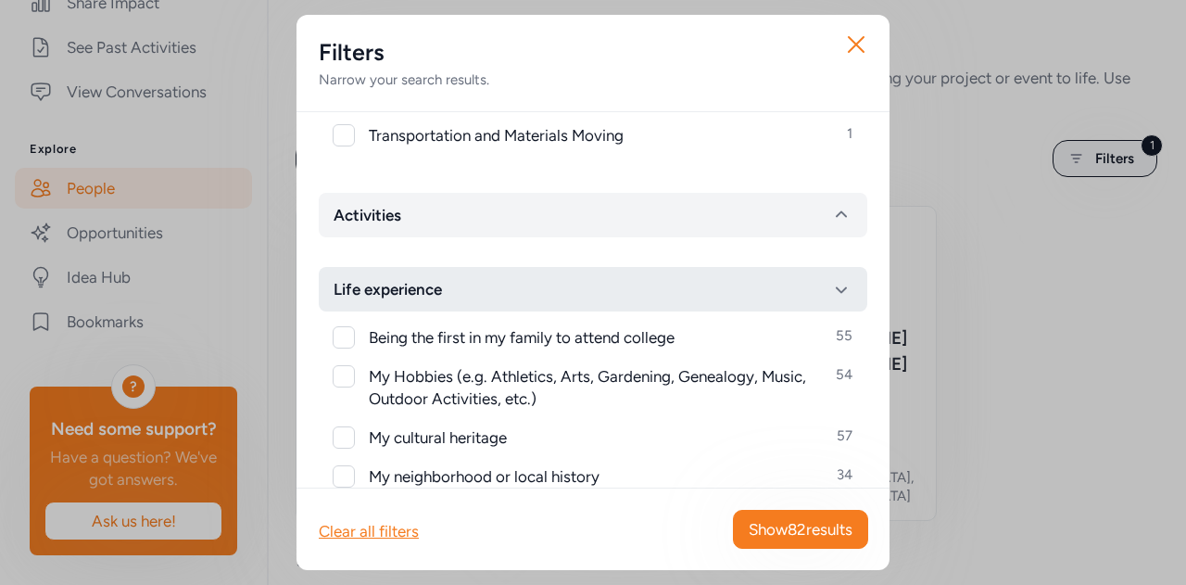
scroll to position [1177, 0]
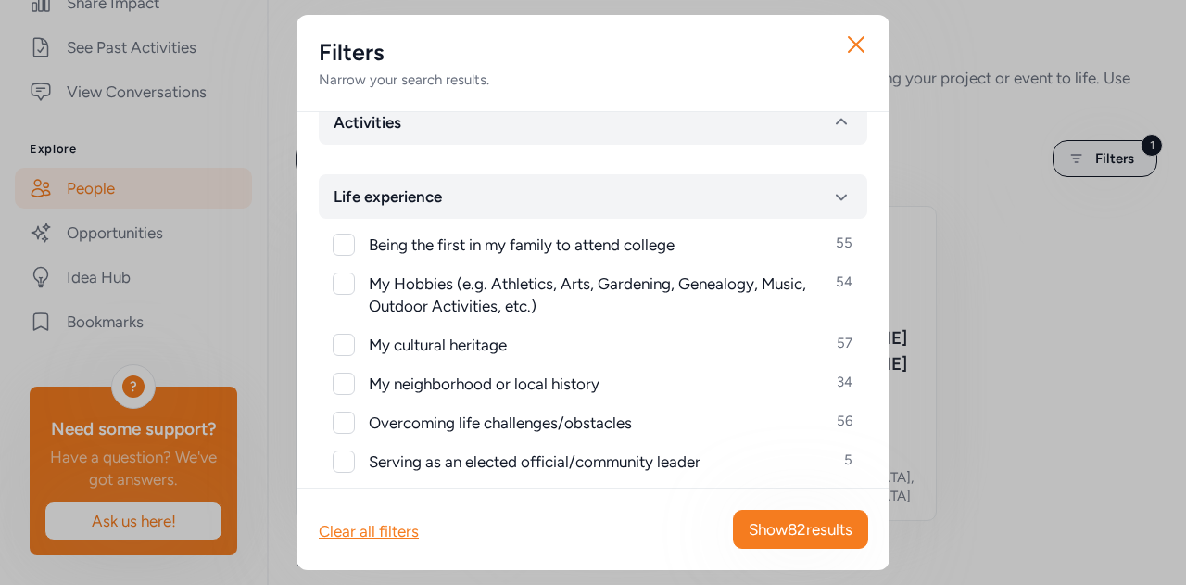
click at [346, 246] on div at bounding box center [344, 244] width 22 height 22
click at [346, 245] on icon at bounding box center [343, 244] width 13 height 11
checkbox input "false"
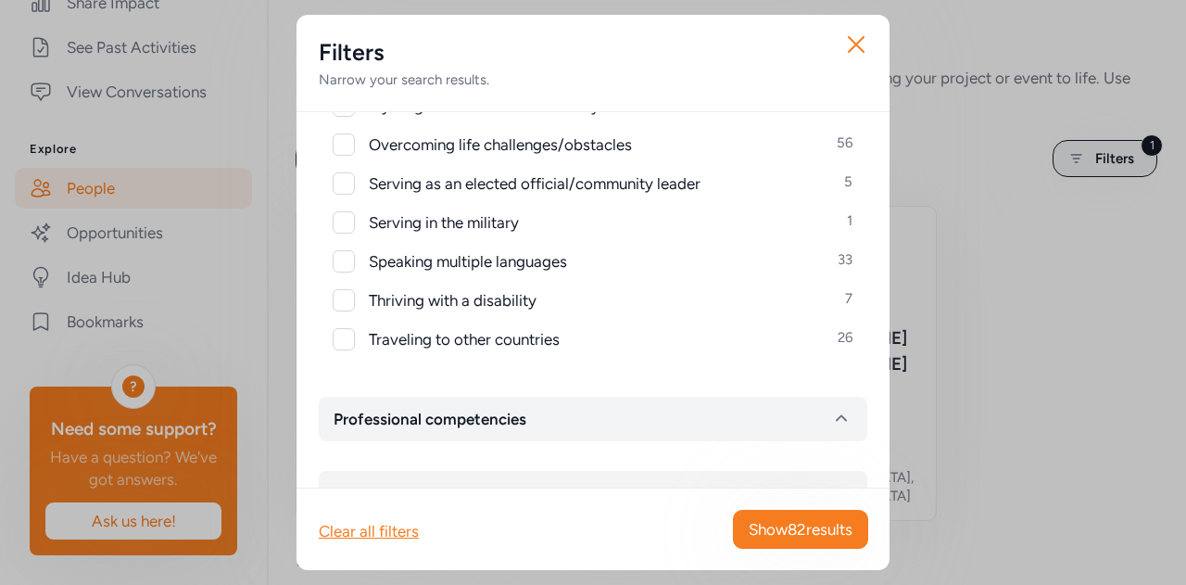
scroll to position [1511, 0]
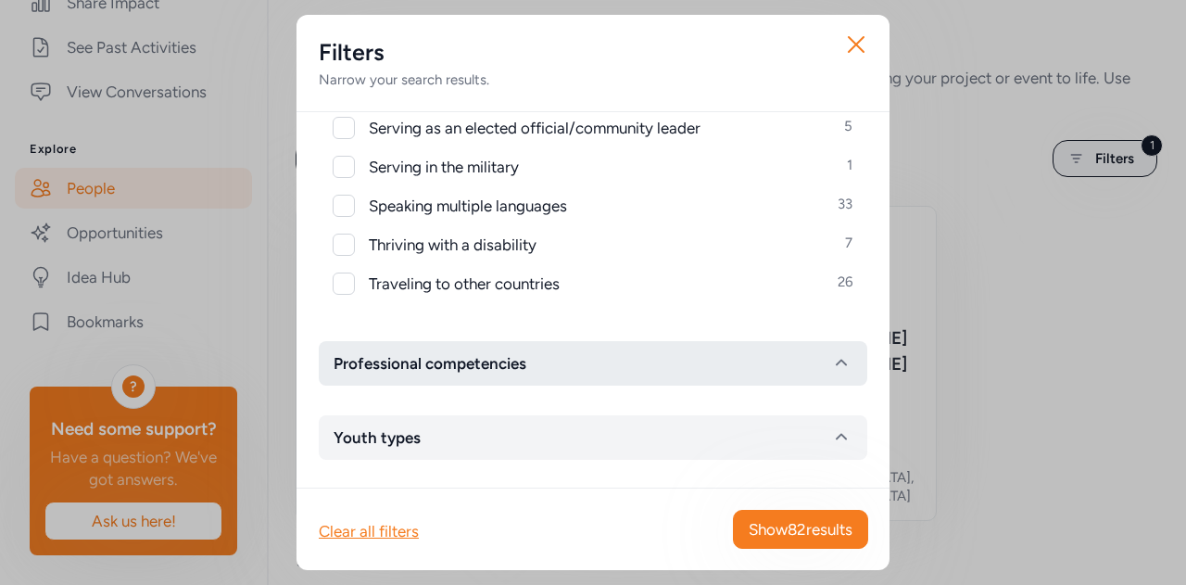
click at [451, 356] on span "Professional competencies" at bounding box center [429, 363] width 193 height 22
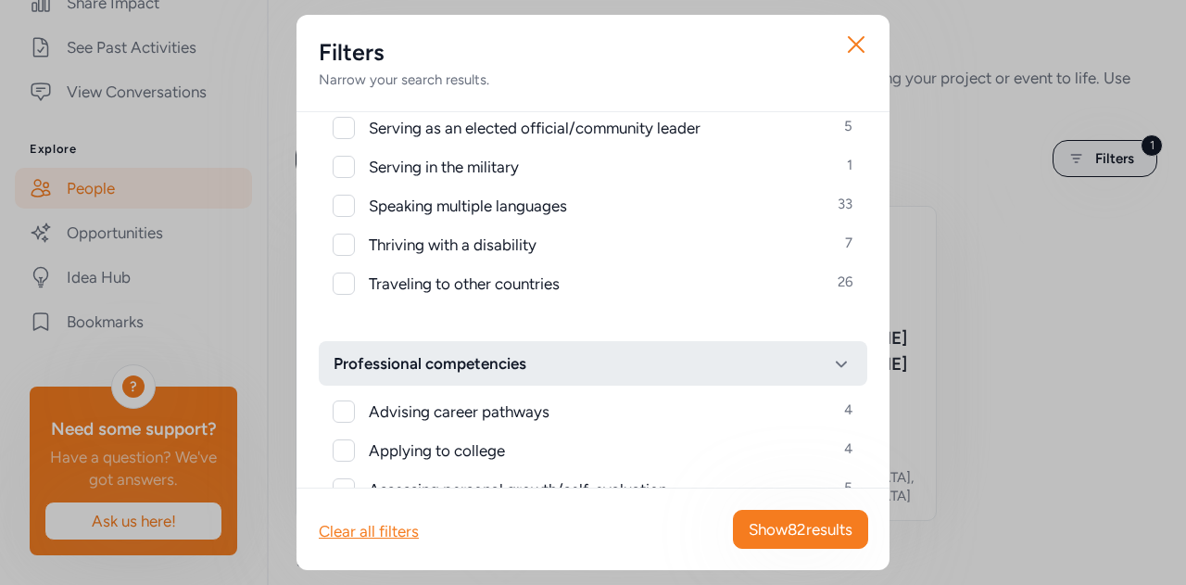
click at [451, 356] on span "Professional competencies" at bounding box center [429, 363] width 193 height 22
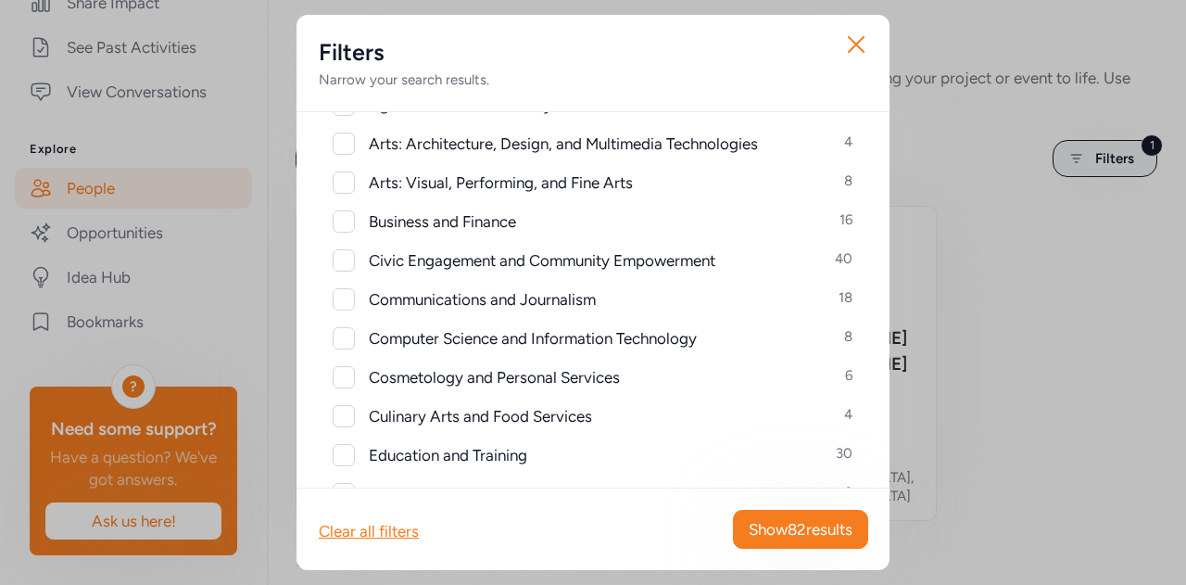
scroll to position [29, 0]
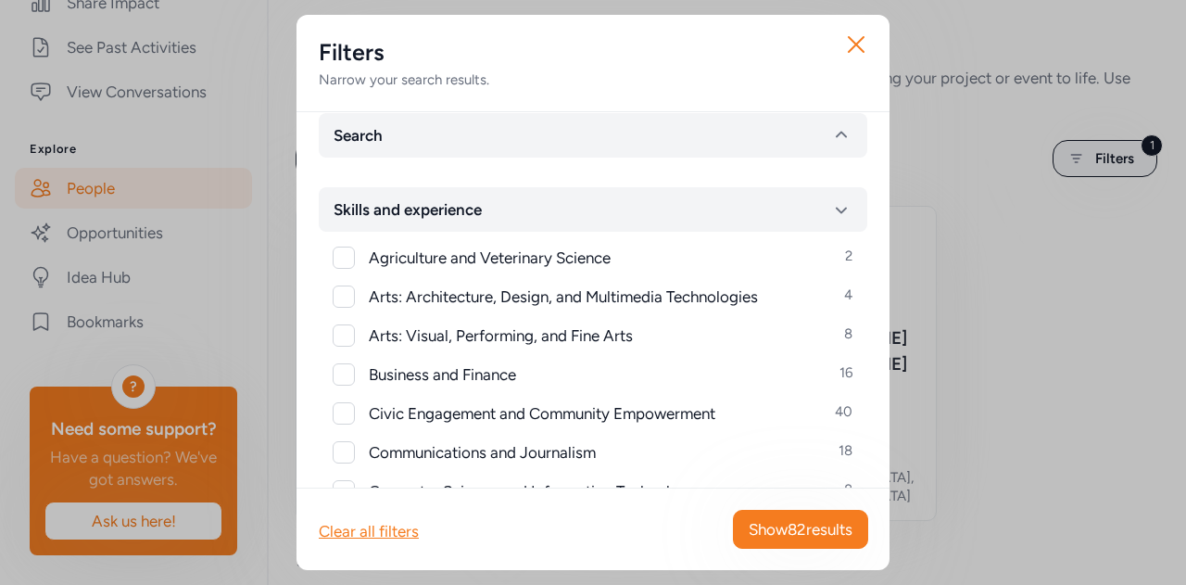
click at [341, 368] on div at bounding box center [344, 374] width 22 height 22
checkbox input "true"
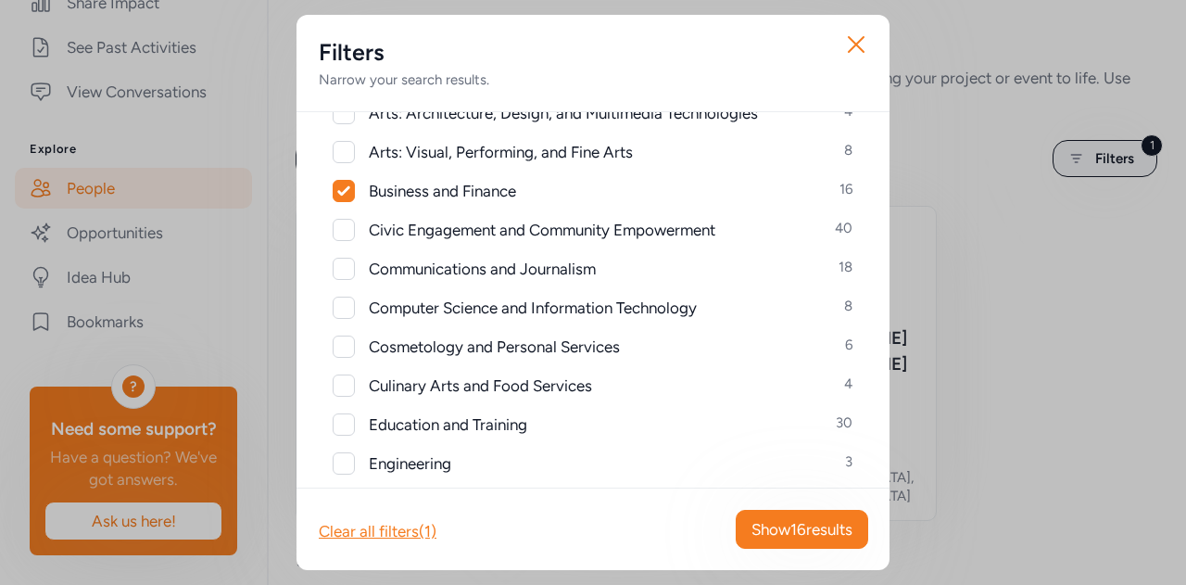
scroll to position [214, 0]
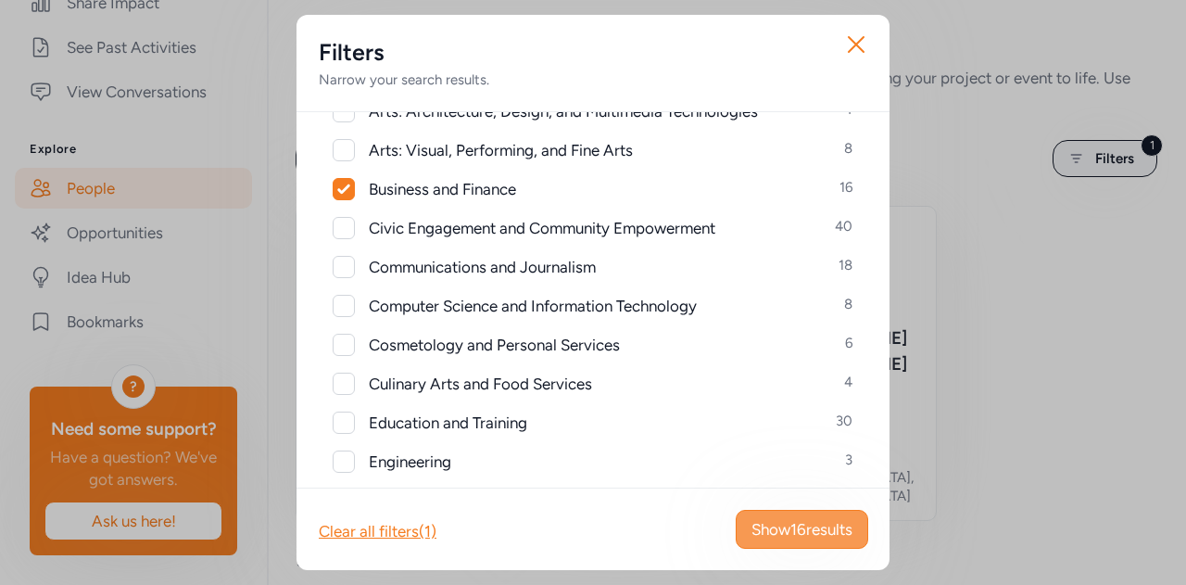
click at [799, 528] on span "Show 16 results" at bounding box center [801, 529] width 101 height 22
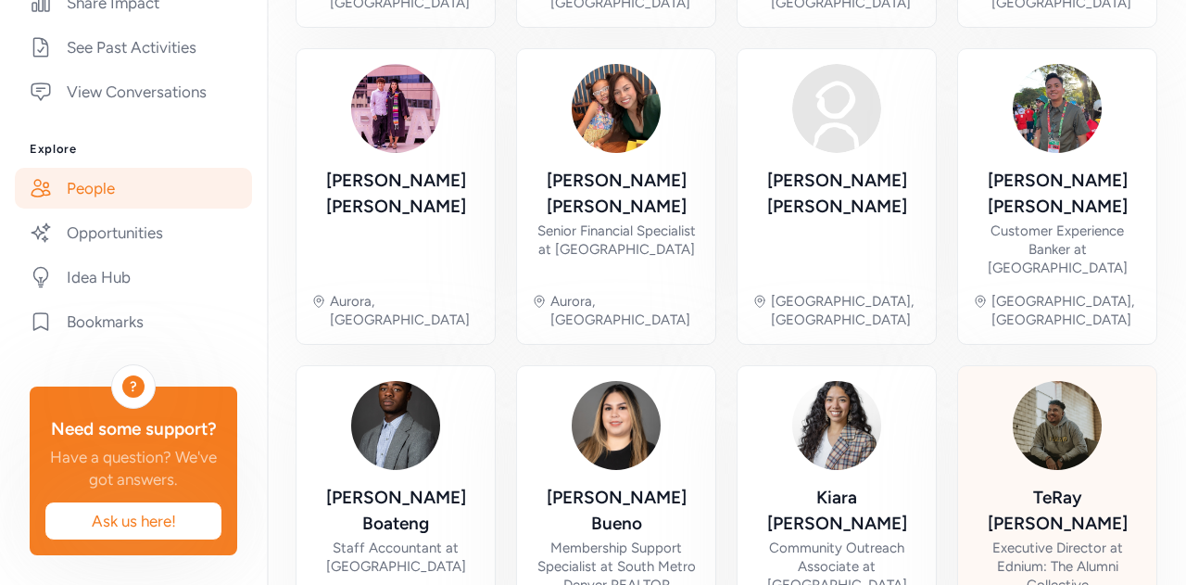
scroll to position [849, 0]
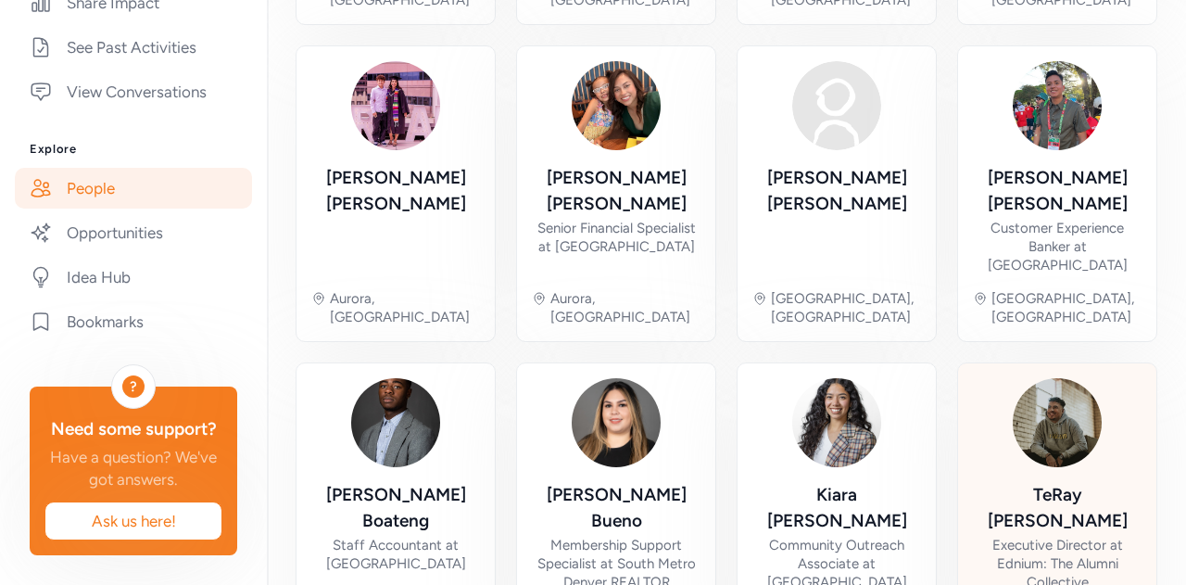
click at [1036, 482] on div "TeRay [PERSON_NAME]" at bounding box center [1057, 508] width 169 height 52
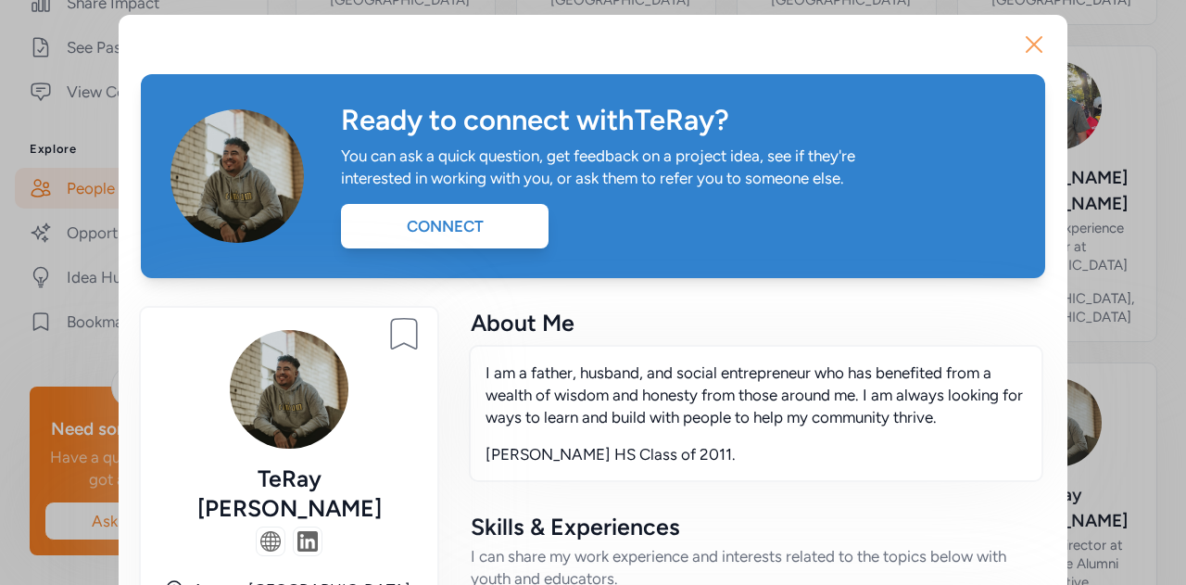
click at [1019, 47] on icon "button" at bounding box center [1034, 45] width 30 height 30
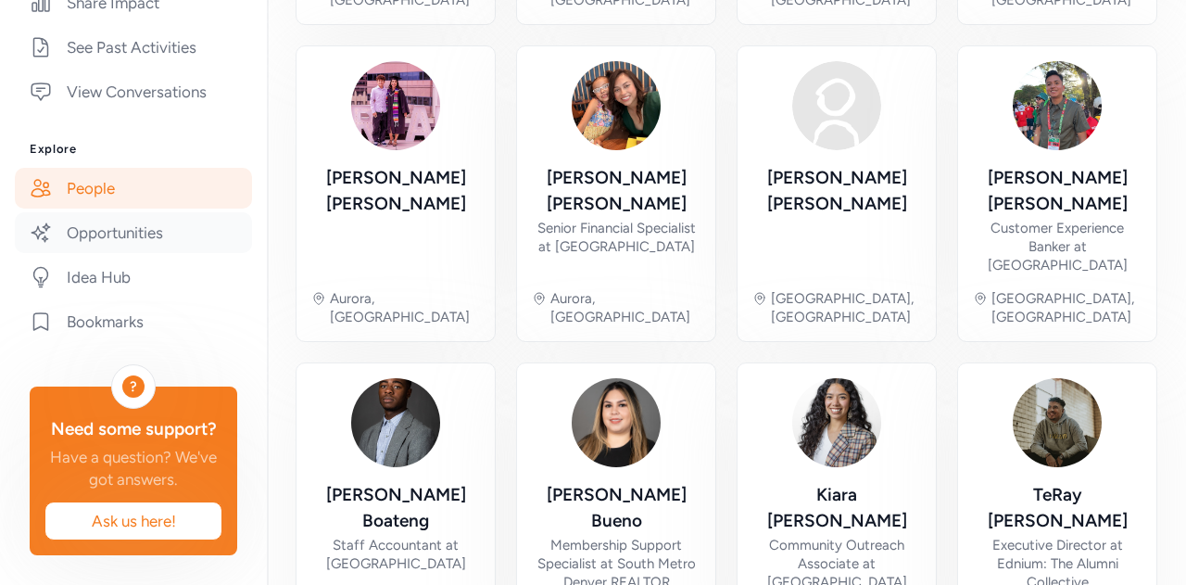
click at [133, 253] on link "Opportunities" at bounding box center [133, 232] width 237 height 41
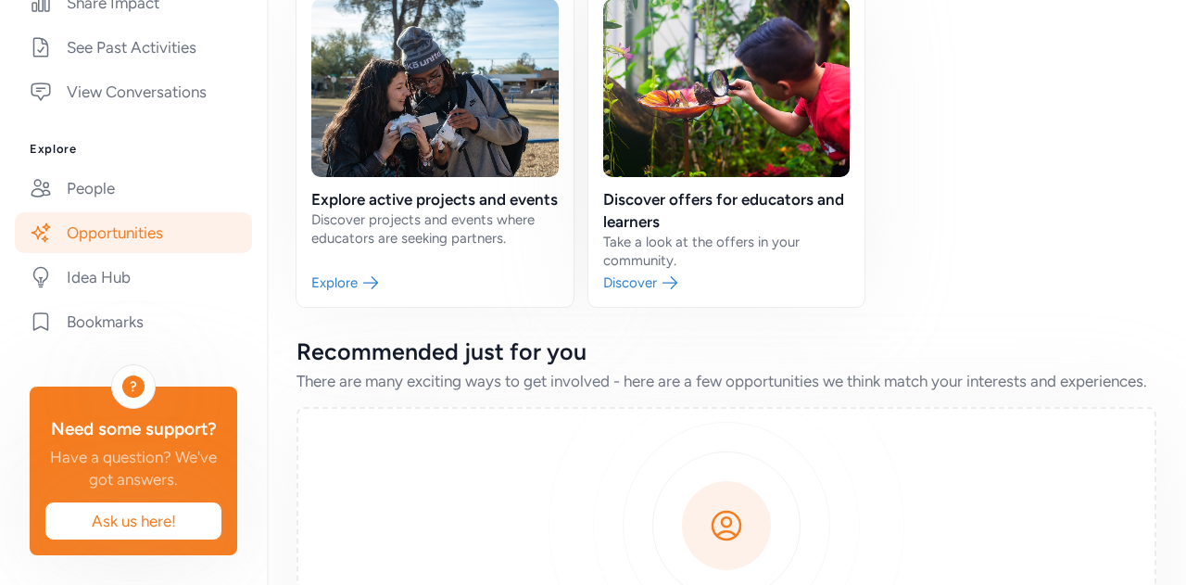
scroll to position [185, 0]
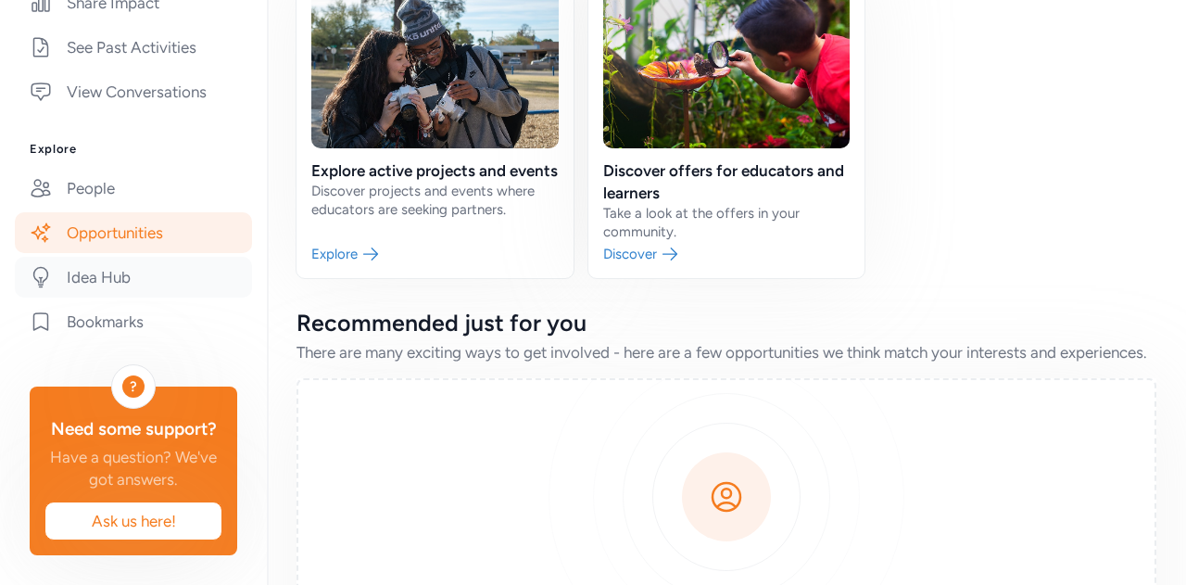
click at [121, 297] on link "Idea Hub" at bounding box center [133, 277] width 237 height 41
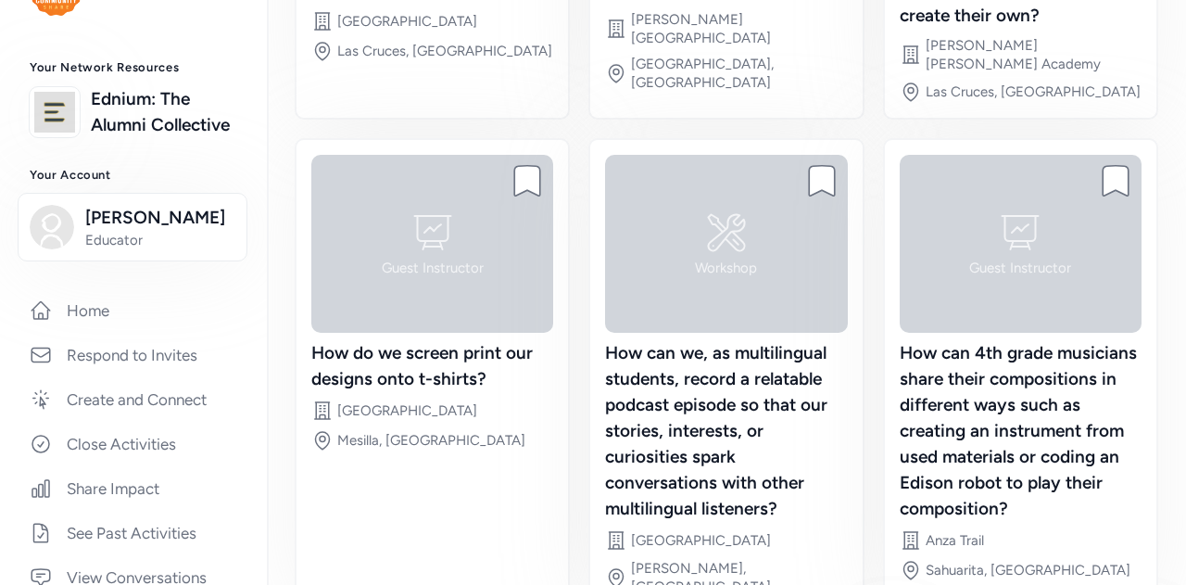
scroll to position [93, 0]
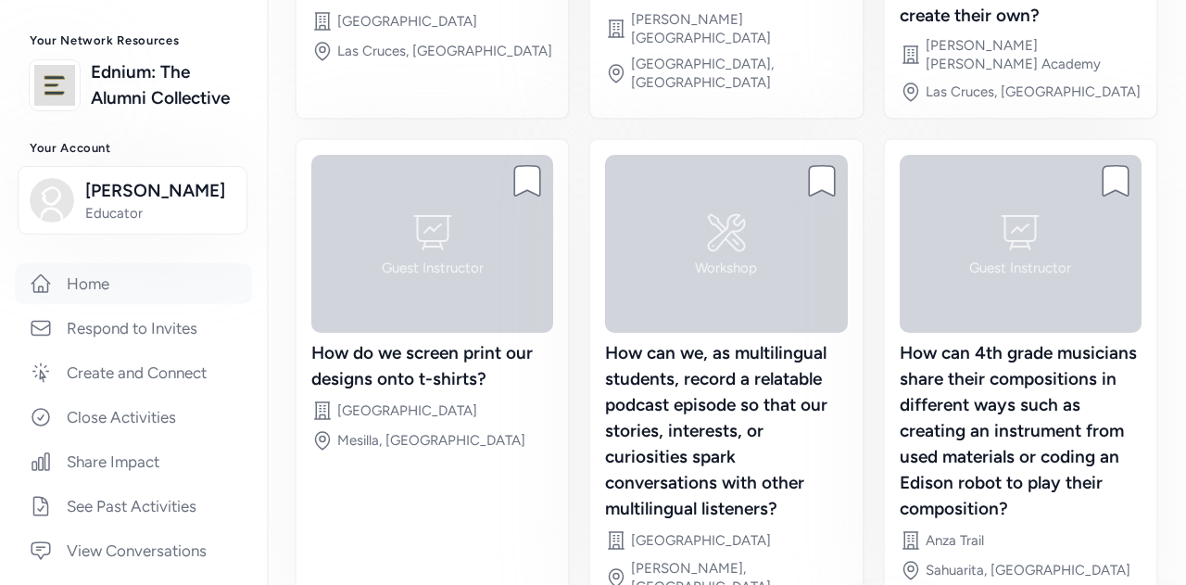
click at [89, 304] on link "Home" at bounding box center [133, 283] width 237 height 41
